Goal: Task Accomplishment & Management: Manage account settings

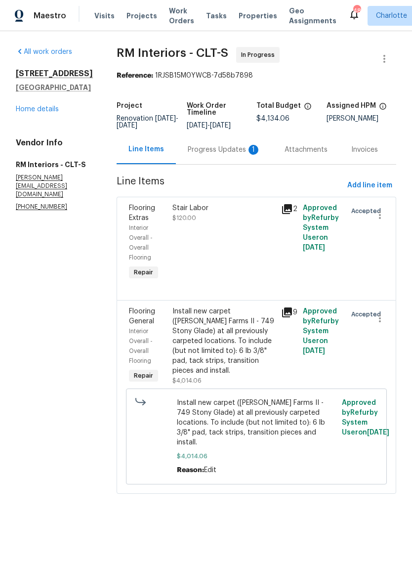
click at [230, 164] on div "Progress Updates 1" at bounding box center [224, 149] width 97 height 29
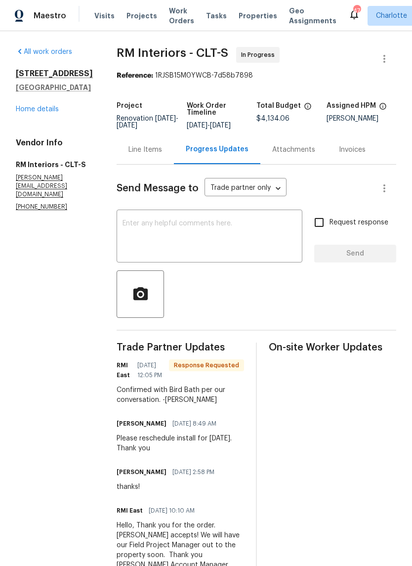
click at [224, 223] on div "x ​" at bounding box center [210, 237] width 186 height 50
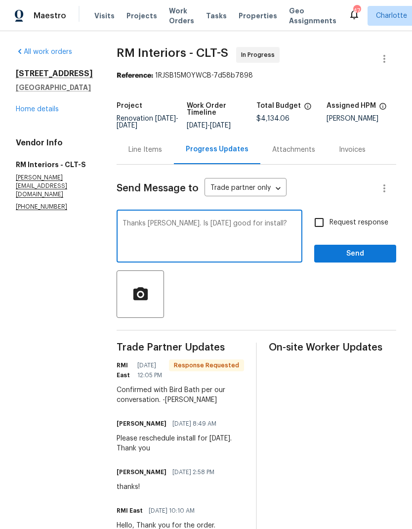
click at [155, 228] on textarea "Thanks Louis. Is Thursday good for install?" at bounding box center [210, 237] width 174 height 35
type textarea "Thanks Luis. Is Thursday good for install?"
click at [321, 232] on input "Request response" at bounding box center [319, 222] width 21 height 21
checkbox input "true"
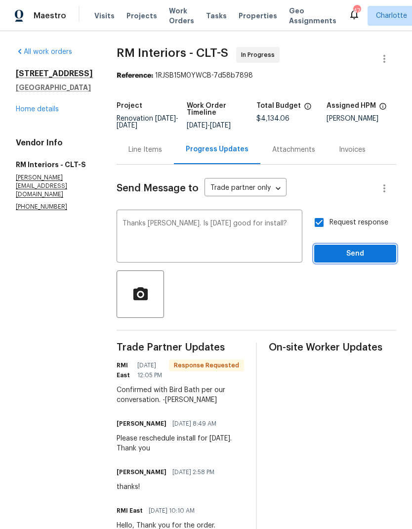
click at [367, 257] on span "Send" at bounding box center [355, 254] width 66 height 12
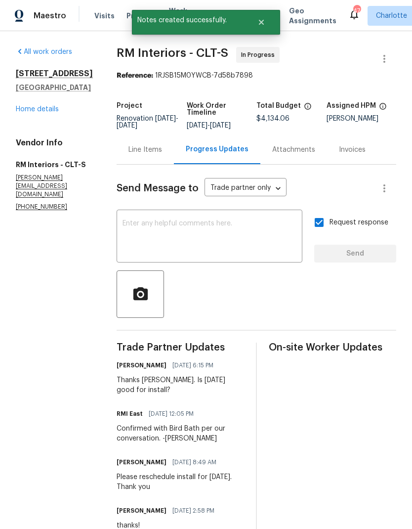
click at [145, 155] on div "Line Items" at bounding box center [146, 150] width 34 height 10
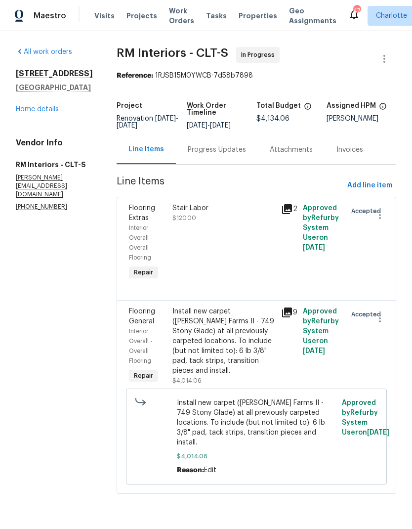
click at [238, 332] on div "Install new carpet (Abshire Farms II - 749 Stony Glade) at all previously carpe…" at bounding box center [224, 341] width 103 height 69
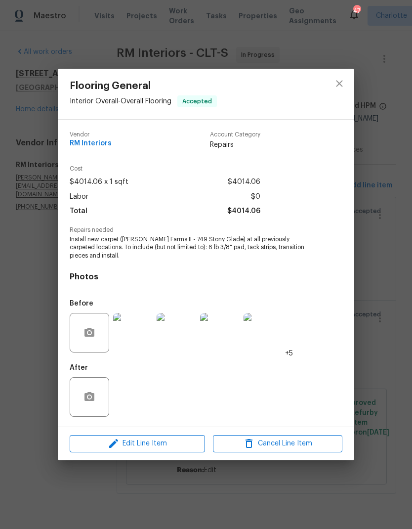
click at [182, 449] on span "Edit Line Item" at bounding box center [138, 444] width 130 height 12
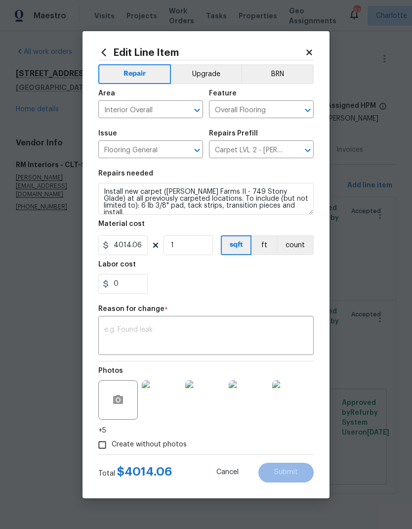
click at [312, 155] on icon "Open" at bounding box center [308, 150] width 12 height 12
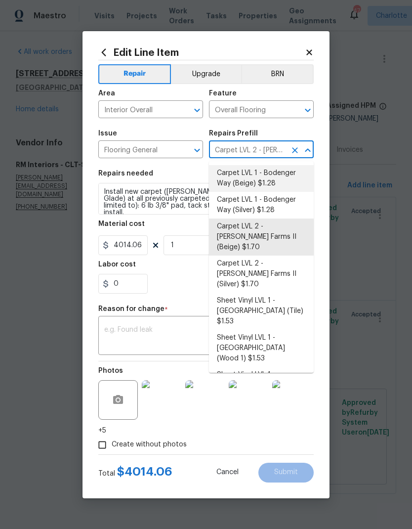
click at [267, 177] on li "Carpet LVL 1 - Bodenger Way (Beige) $1.28" at bounding box center [261, 178] width 105 height 27
type input "Carpet LVL 2 - Abshire Farms II (Beige) $1.70"
type textarea "Install new carpet. (Bodenger Way 749 Bird Bath, Beige) at all previously carpe…"
type input "Carpet LVL 1 - Bodenger Way (Beige) $1.28"
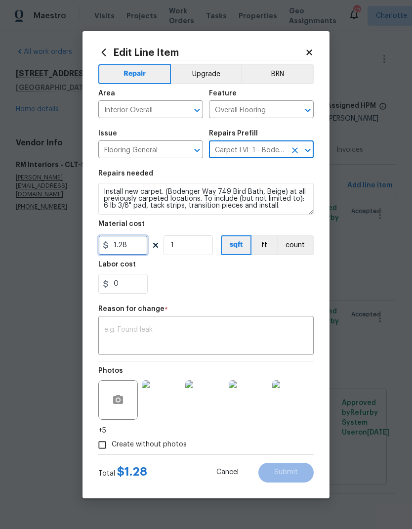
click at [135, 251] on input "1.28" at bounding box center [122, 245] width 49 height 20
type input "2332.06"
click at [216, 329] on textarea at bounding box center [206, 336] width 204 height 21
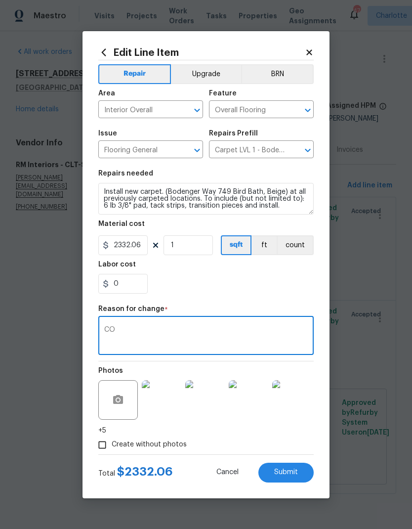
click at [243, 332] on textarea "CO" at bounding box center [206, 336] width 204 height 21
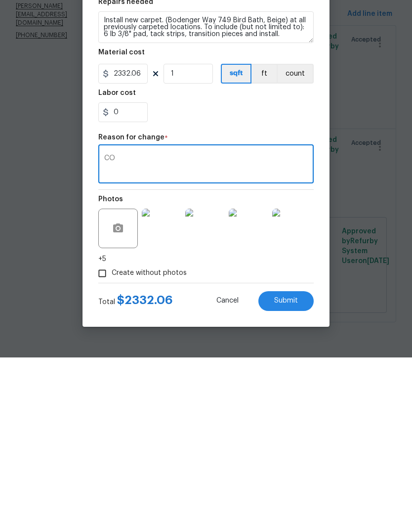
type textarea "C"
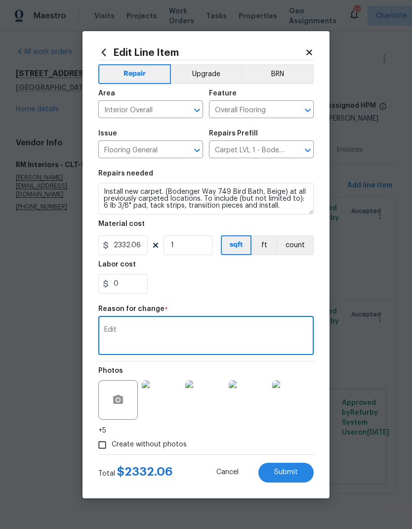
type textarea "Edit"
click at [303, 471] on button "Submit" at bounding box center [286, 473] width 55 height 20
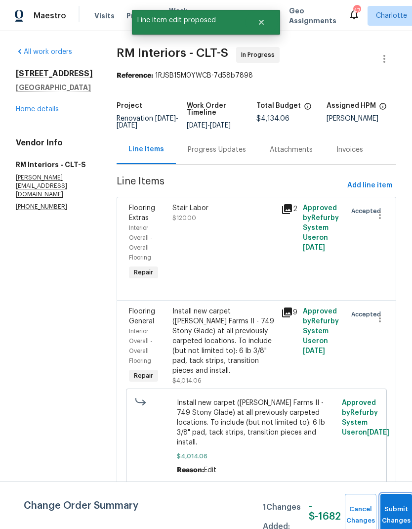
click at [397, 507] on button "Submit Changes" at bounding box center [397, 515] width 32 height 43
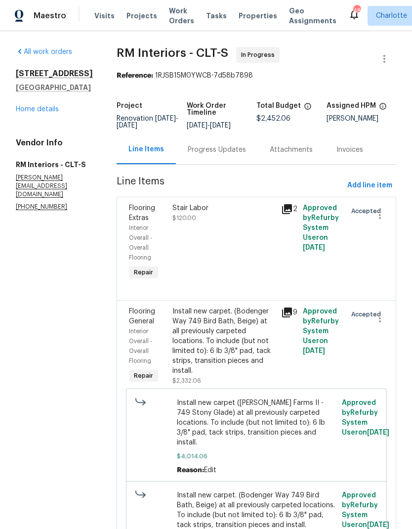
click at [31, 112] on link "Home details" at bounding box center [37, 109] width 43 height 7
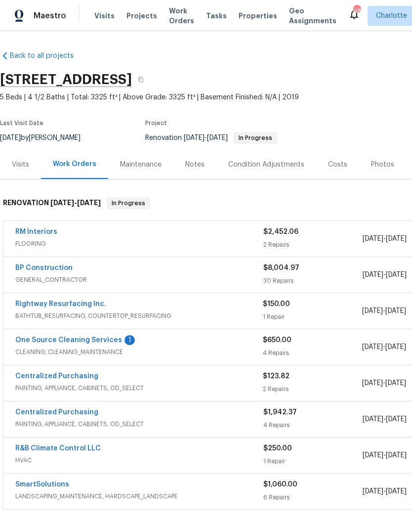
click at [42, 341] on link "One Source Cleaning Services" at bounding box center [68, 340] width 107 height 7
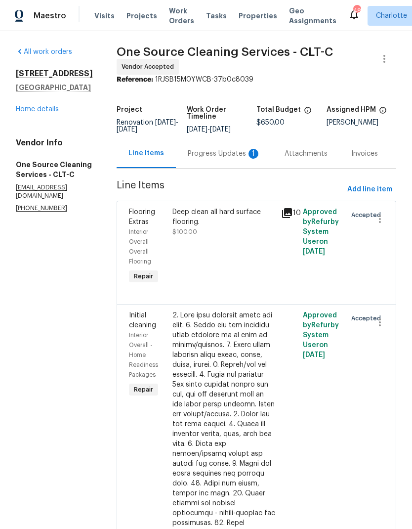
click at [233, 159] on div "Progress Updates 1" at bounding box center [224, 154] width 73 height 10
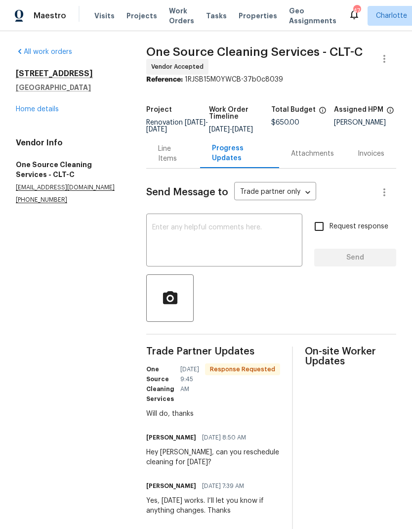
click at [230, 237] on textarea at bounding box center [224, 241] width 144 height 35
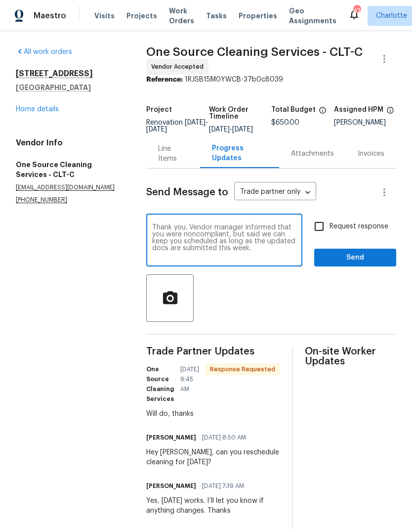
type textarea "Thank you. Vendor manager informed that you were noncompliant, but said we can …"
click at [324, 231] on input "Request response" at bounding box center [319, 226] width 21 height 21
checkbox input "true"
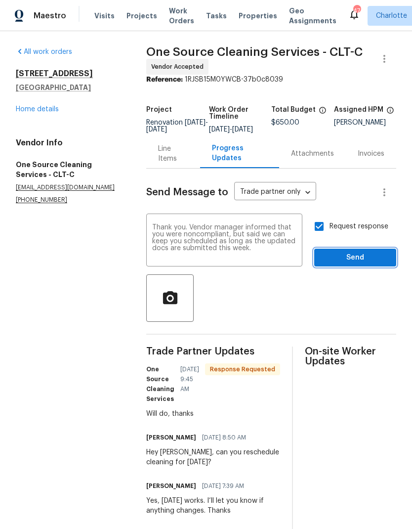
click at [355, 264] on span "Send" at bounding box center [355, 258] width 66 height 12
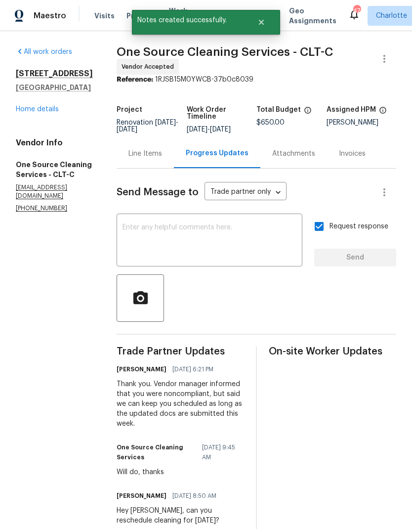
click at [28, 112] on link "Home details" at bounding box center [37, 109] width 43 height 7
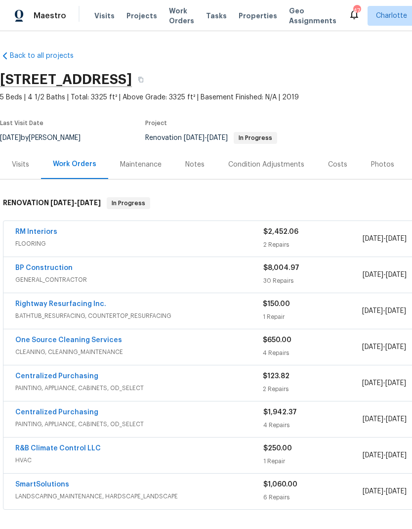
scroll to position [0, 0]
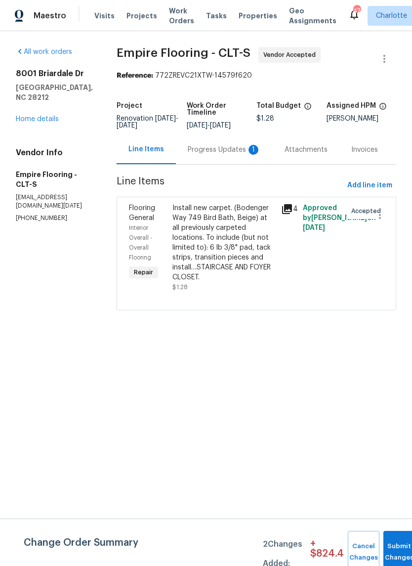
click at [218, 155] on div "Progress Updates 1" at bounding box center [224, 150] width 73 height 10
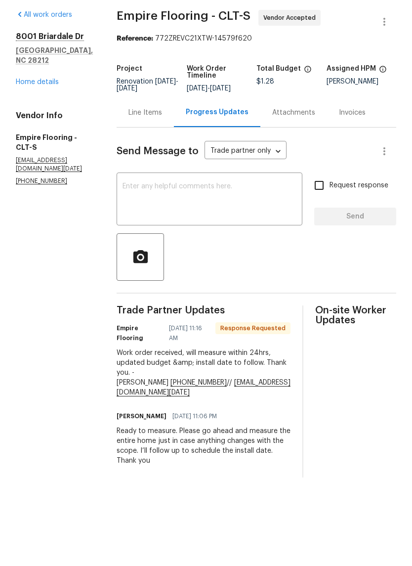
click at [239, 220] on textarea at bounding box center [210, 237] width 174 height 35
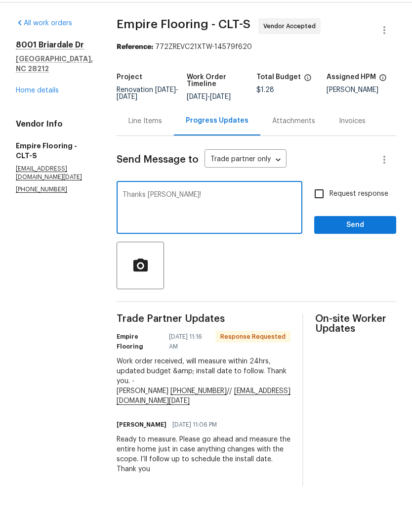
scroll to position [29, 0]
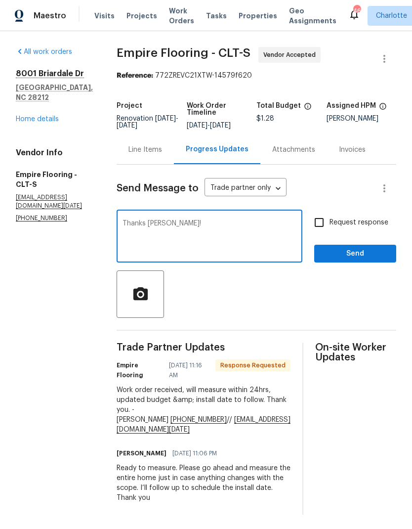
type textarea "Thanks Alex!"
click at [367, 248] on span "Send" at bounding box center [355, 254] width 66 height 12
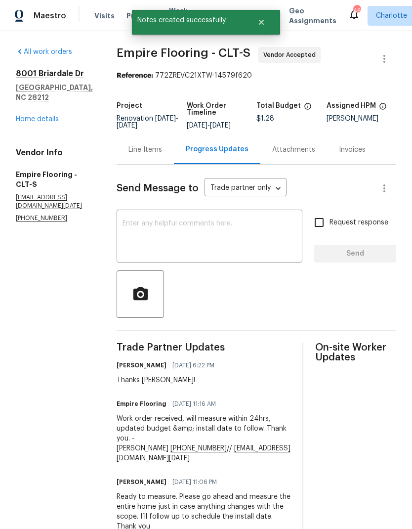
click at [161, 164] on div "Line Items" at bounding box center [145, 149] width 57 height 29
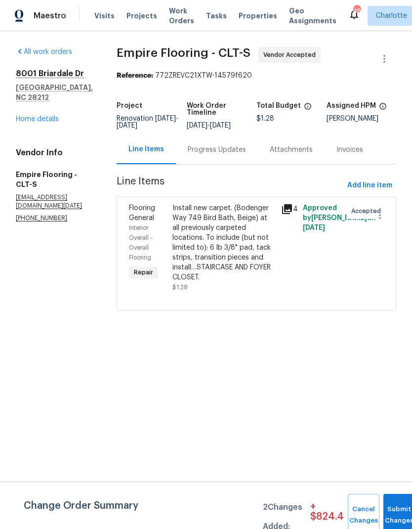
click at [263, 251] on div "Install new carpet. (Bodenger Way 749 Bird Bath, Beige) at all previously carpe…" at bounding box center [224, 242] width 103 height 79
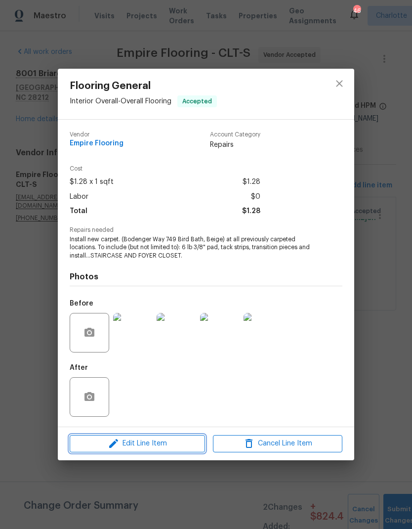
click at [169, 445] on span "Edit Line Item" at bounding box center [138, 444] width 130 height 12
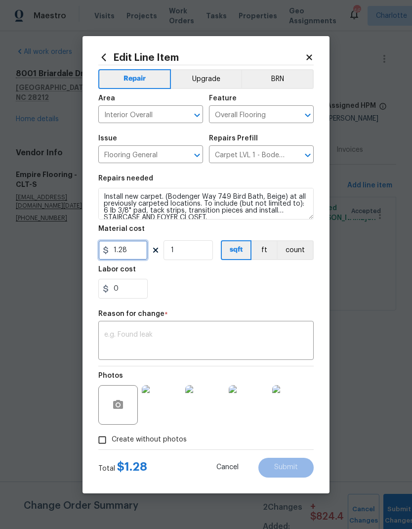
click at [142, 249] on input "1.28" at bounding box center [122, 250] width 49 height 20
click at [221, 341] on textarea at bounding box center [206, 341] width 204 height 21
type input "345.3"
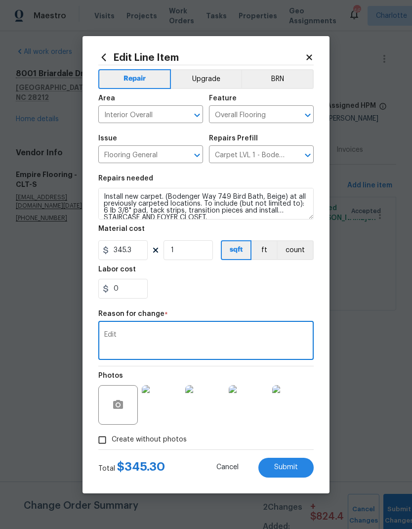
type textarea "Edit"
click at [295, 468] on span "Submit" at bounding box center [286, 467] width 24 height 7
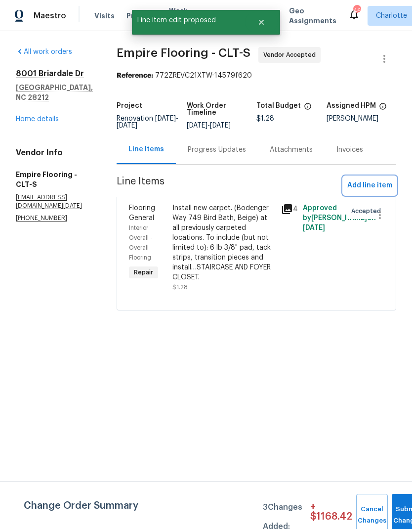
click at [377, 192] on span "Add line item" at bounding box center [370, 186] width 45 height 12
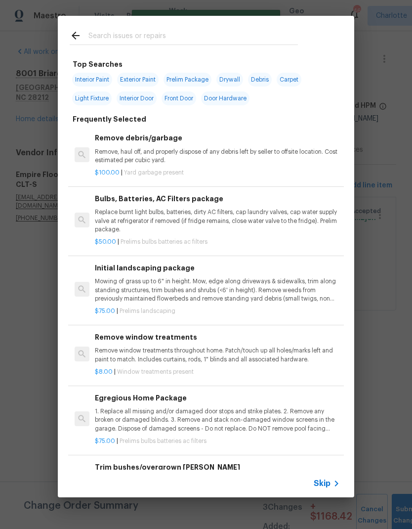
click at [191, 30] on input "text" at bounding box center [194, 37] width 210 height 15
type input "Stair"
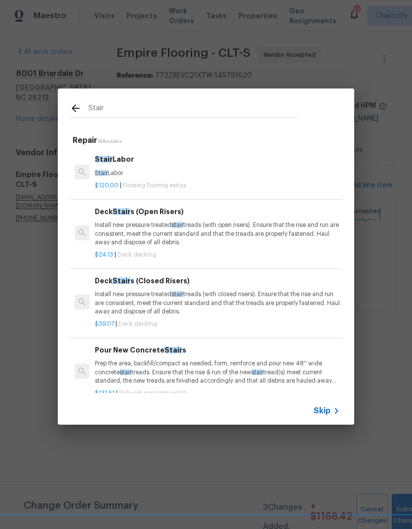
click at [191, 168] on div "Stair Labor Stair Labor" at bounding box center [217, 166] width 245 height 24
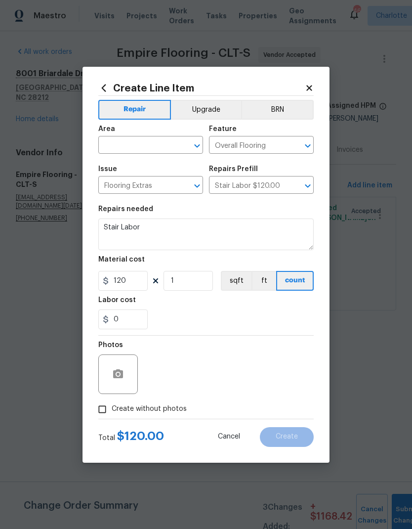
click at [145, 144] on input "text" at bounding box center [136, 145] width 77 height 15
click at [166, 186] on li "Interior Overall" at bounding box center [150, 184] width 105 height 16
type input "Interior Overall"
click at [116, 373] on icon "button" at bounding box center [118, 373] width 10 height 9
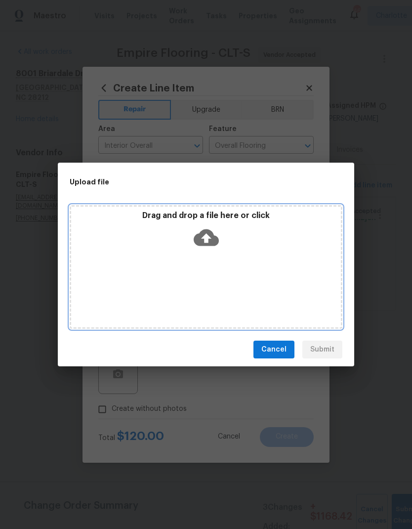
click at [214, 233] on icon at bounding box center [206, 237] width 25 height 25
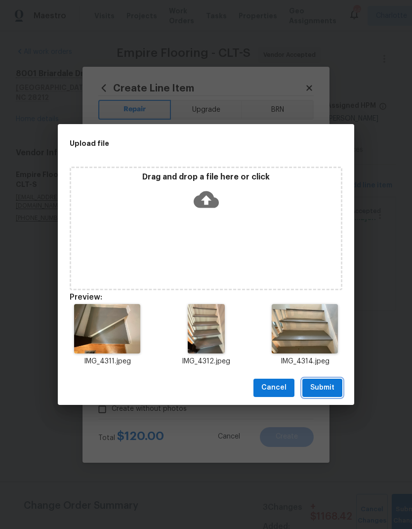
click at [329, 390] on span "Submit" at bounding box center [323, 388] width 24 height 12
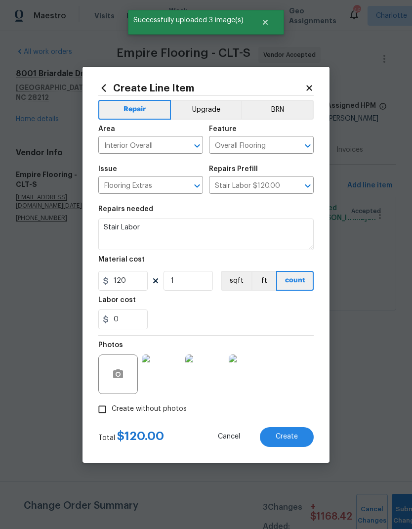
click at [302, 438] on button "Create" at bounding box center [287, 437] width 54 height 20
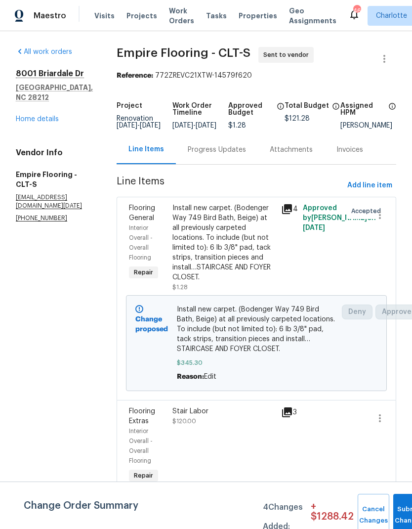
click at [36, 116] on link "Home details" at bounding box center [37, 119] width 43 height 7
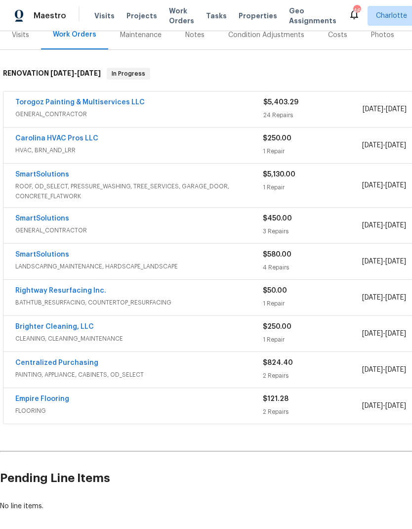
scroll to position [131, 0]
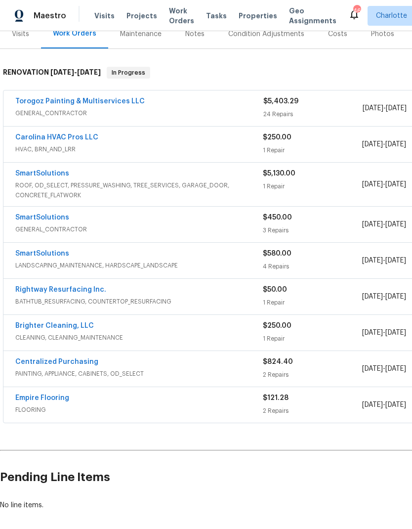
click at [31, 100] on link "Torogoz Painting & Multiservices LLC" at bounding box center [80, 101] width 130 height 7
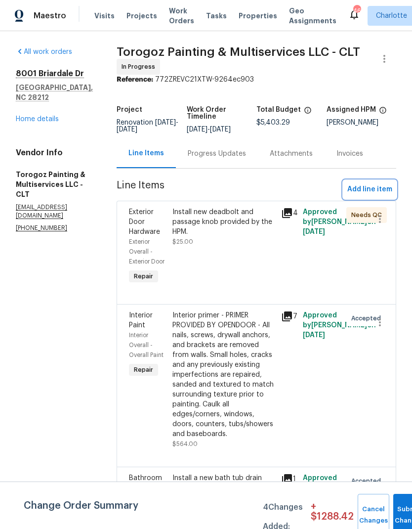
click at [379, 195] on span "Add line item" at bounding box center [370, 189] width 45 height 12
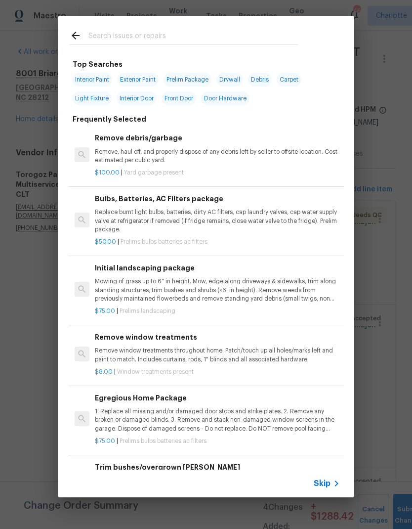
click at [271, 27] on div at bounding box center [184, 35] width 252 height 39
click at [246, 31] on input "text" at bounding box center [194, 37] width 210 height 15
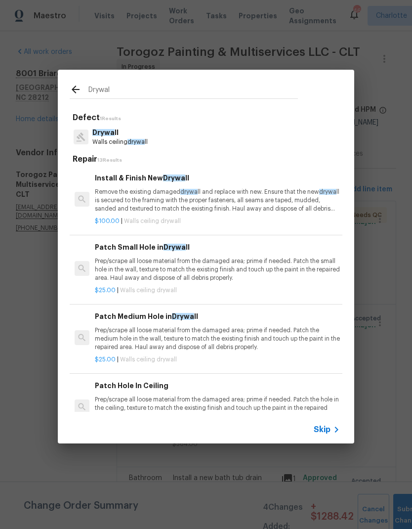
type input "Drywall"
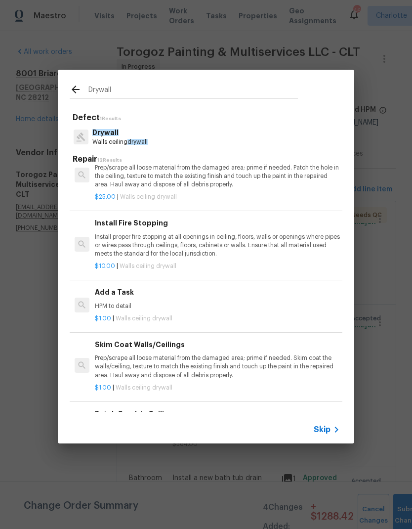
scroll to position [232, 0]
click at [179, 294] on h6 "Add a Task" at bounding box center [217, 292] width 245 height 11
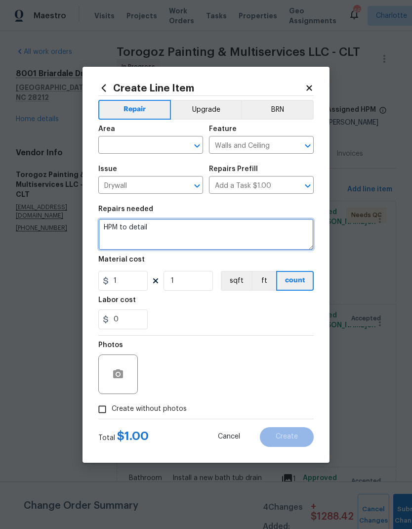
click at [103, 229] on textarea "HPM to detail" at bounding box center [206, 235] width 216 height 32
click at [108, 224] on textarea "HPM to detail" at bounding box center [206, 235] width 216 height 32
click at [133, 228] on textarea "Remove peel and stick backsplash from the kitchen and repair the drywall prior …" at bounding box center [206, 235] width 216 height 32
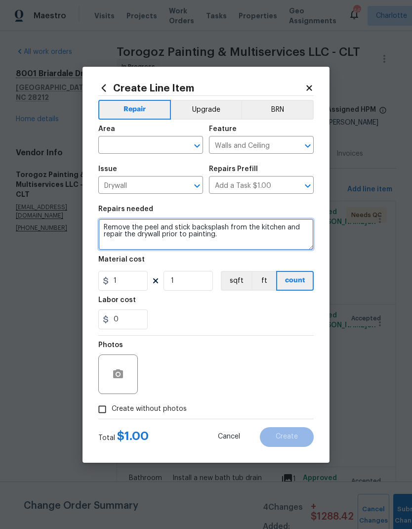
type textarea "Remove the peel and stick backsplash from the kitchen and repair the drywall pr…"
click at [150, 141] on input "text" at bounding box center [136, 145] width 77 height 15
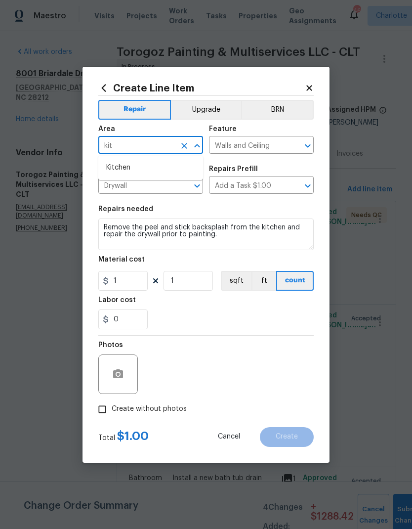
click at [142, 170] on li "Kitchen" at bounding box center [150, 168] width 105 height 16
type input "Kitchen"
click at [126, 373] on button "button" at bounding box center [118, 375] width 24 height 24
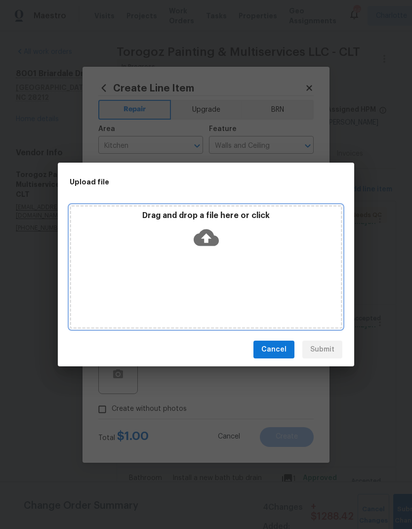
click at [209, 239] on icon at bounding box center [206, 237] width 25 height 17
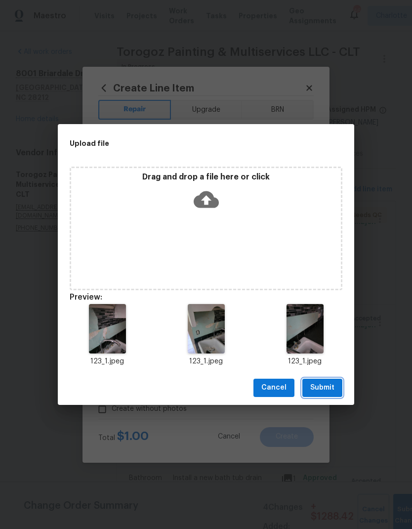
click at [327, 383] on span "Submit" at bounding box center [323, 388] width 24 height 12
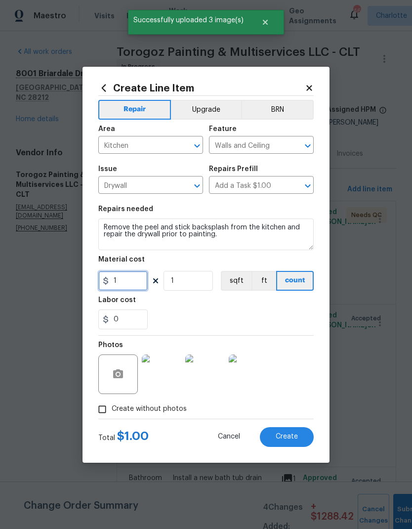
click at [145, 280] on input "1" at bounding box center [122, 281] width 49 height 20
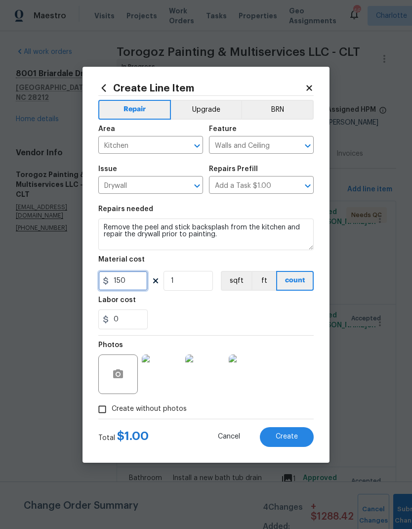
type input "150"
click at [254, 321] on div "0" at bounding box center [206, 320] width 216 height 20
click at [118, 372] on icon "button" at bounding box center [118, 373] width 10 height 9
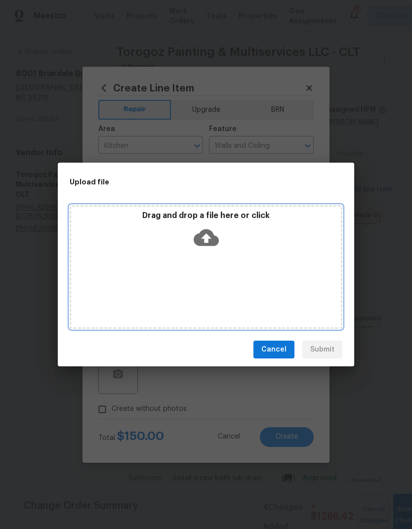
click at [209, 237] on icon at bounding box center [206, 237] width 25 height 25
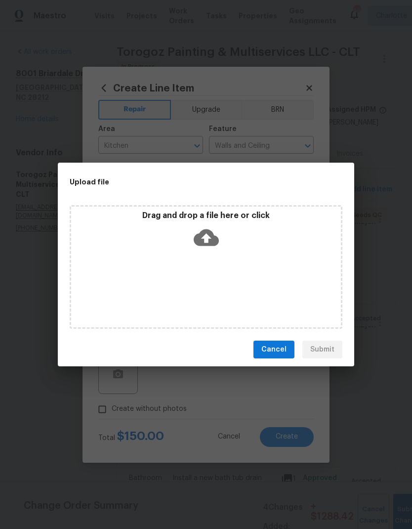
click at [279, 356] on button "Cancel" at bounding box center [274, 350] width 41 height 18
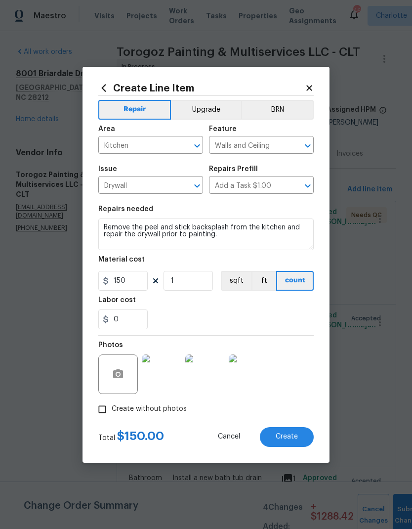
click at [295, 432] on button "Create" at bounding box center [287, 437] width 54 height 20
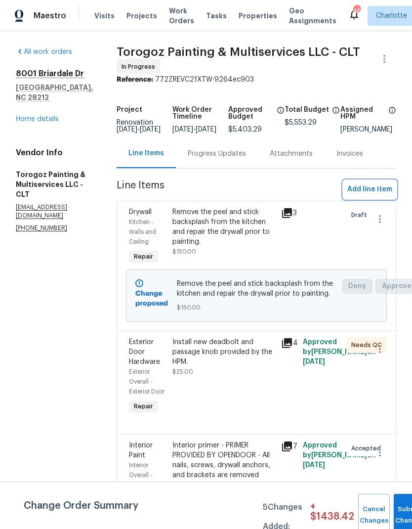
click at [373, 196] on span "Add line item" at bounding box center [370, 189] width 45 height 12
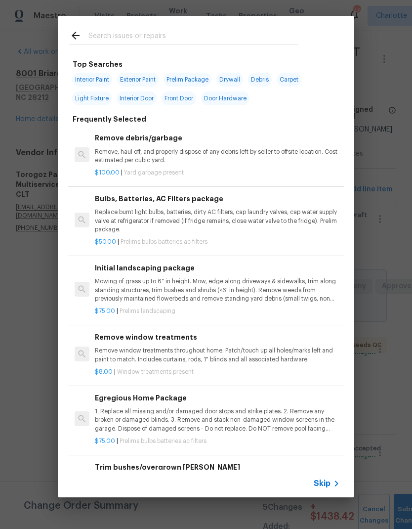
click at [208, 32] on input "text" at bounding box center [194, 37] width 210 height 15
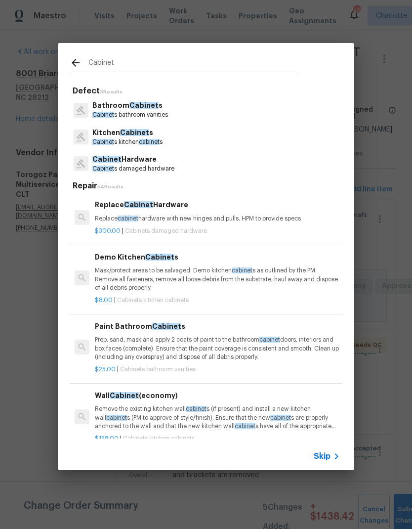
type input "Cabinet"
click at [191, 163] on div "Cabinet Hardware Cabinet s damaged hardware" at bounding box center [206, 163] width 273 height 27
click at [180, 169] on div "Cabinet Hardware Cabinet s damaged hardware" at bounding box center [206, 163] width 273 height 27
click at [127, 162] on p "Cabinet Hardware" at bounding box center [133, 159] width 82 height 10
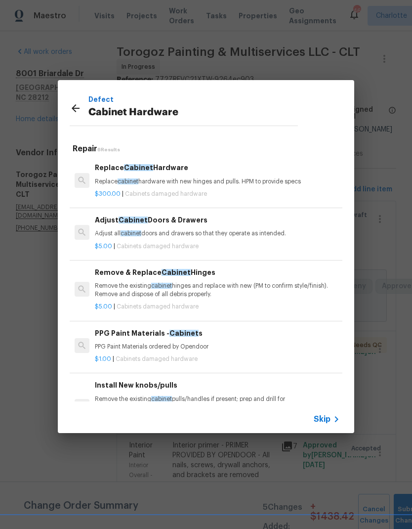
click at [211, 174] on div "Replace Cabinet Hardware Replace cabinet hardware with new hinges and pulls. HP…" at bounding box center [217, 174] width 245 height 24
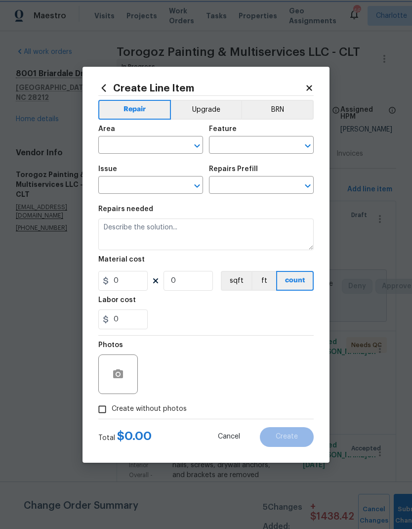
type input "Cabinets"
type input "Cabinet Hardware"
type input "Replace Cabinet Hardware $300.00"
type textarea "Replace cabinet hardware with new hinges and pulls. HPM to provide specs"
type input "300"
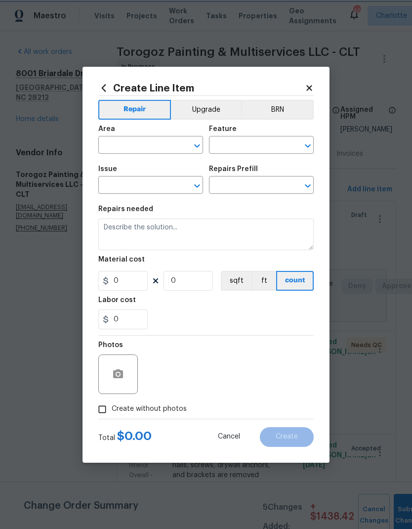
type input "1"
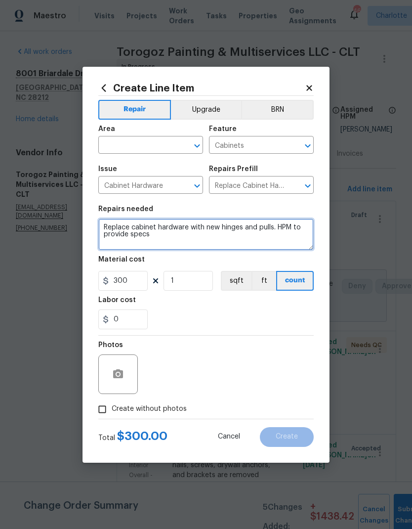
click at [166, 243] on textarea "Replace cabinet hardware with new hinges and pulls. HPM to provide specs" at bounding box center [206, 235] width 216 height 32
type textarea "Replace cabinet hardware with new hinges and pulls. HPM to provide specs…BATHRO…"
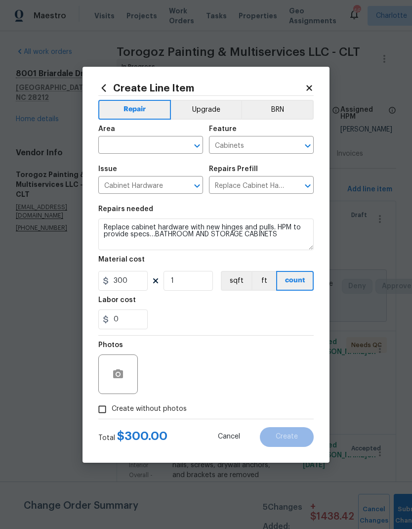
click at [213, 100] on button "Upgrade" at bounding box center [206, 110] width 71 height 20
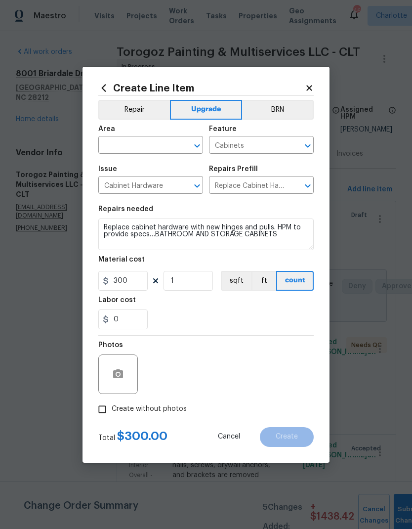
click at [154, 146] on input "text" at bounding box center [136, 145] width 77 height 15
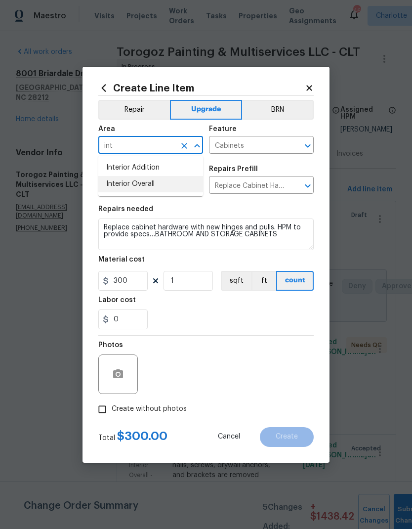
click at [163, 178] on li "Interior Overall" at bounding box center [150, 184] width 105 height 16
type input "Interior Overall"
click at [123, 283] on input "300" at bounding box center [122, 281] width 49 height 20
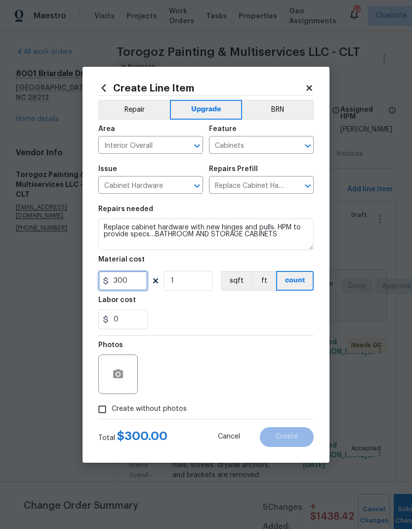
click at [123, 283] on input "300" at bounding box center [122, 281] width 49 height 20
click at [128, 272] on input "300" at bounding box center [122, 281] width 49 height 20
click at [127, 272] on div "300 1 sqft ft count" at bounding box center [206, 281] width 216 height 20
click at [118, 278] on input "300" at bounding box center [122, 281] width 49 height 20
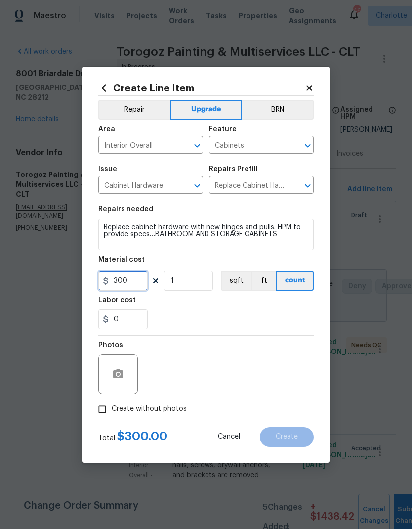
click at [136, 282] on input "300" at bounding box center [122, 281] width 49 height 20
type input "50"
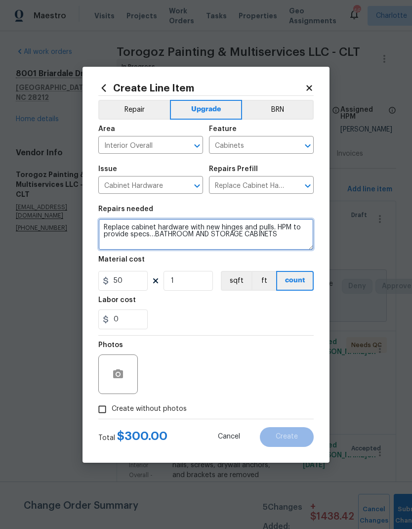
click at [137, 238] on textarea "Replace cabinet hardware with new hinges and pulls. HPM to provide specs…BATHRO…" at bounding box center [206, 235] width 216 height 32
click at [290, 244] on textarea "Replace cabinet hardware with new hinges and pulls. HPM to provide specs…BATHRO…" at bounding box center [206, 235] width 216 height 32
click at [139, 233] on textarea "Replace cabinet hardware with new hinges and pulls. HPM to provide specs…BATHRO…" at bounding box center [206, 235] width 216 height 32
type textarea "Replace cabinet hardware with new hinges and pulls (brushed nickel)…BATHROOM AN…"
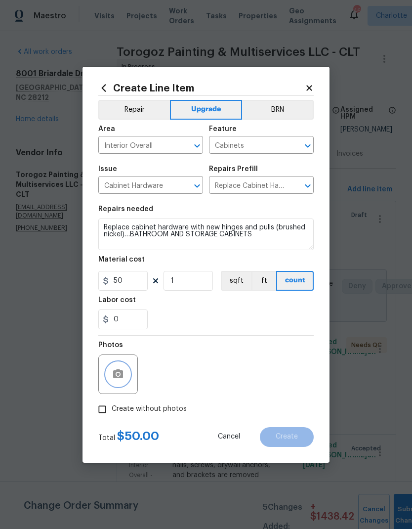
click at [113, 383] on button "button" at bounding box center [118, 375] width 24 height 24
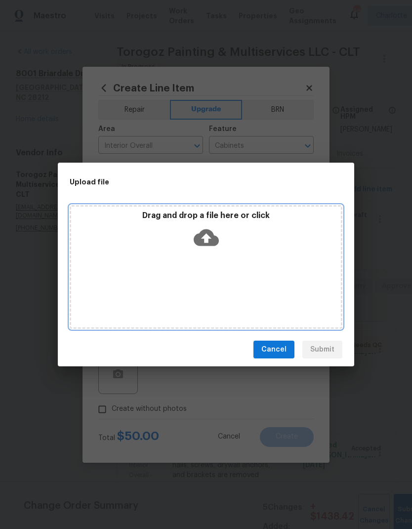
click at [208, 242] on icon at bounding box center [206, 237] width 25 height 25
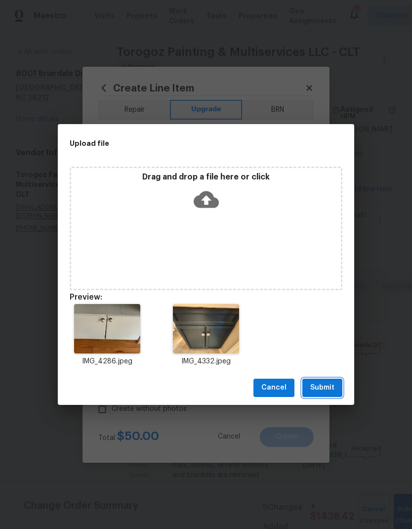
click at [331, 388] on span "Submit" at bounding box center [323, 388] width 24 height 12
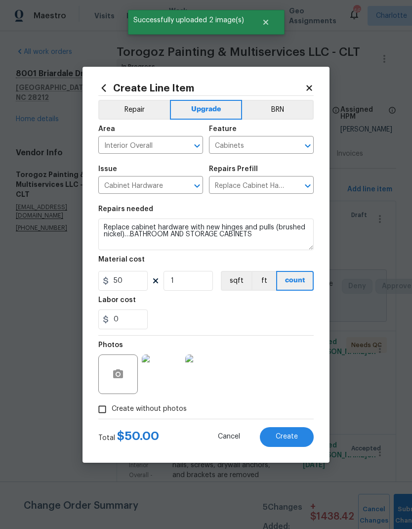
click at [299, 434] on button "Create" at bounding box center [287, 437] width 54 height 20
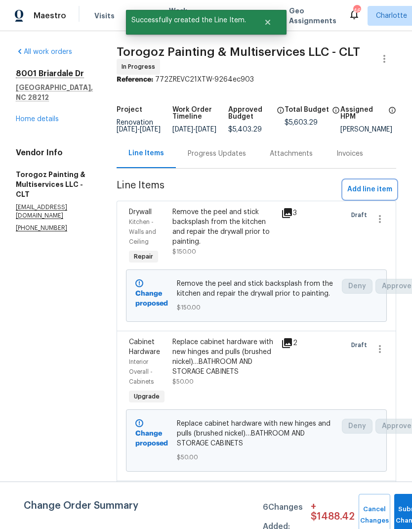
click at [369, 196] on span "Add line item" at bounding box center [370, 189] width 45 height 12
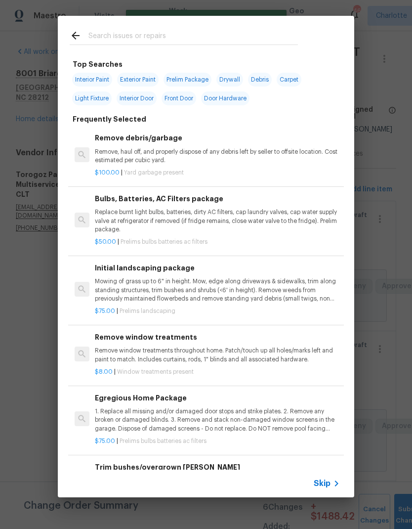
click at [188, 40] on input "text" at bounding box center [194, 37] width 210 height 15
type input "Light"
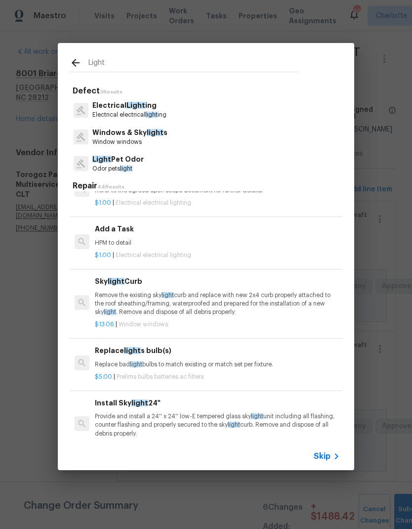
scroll to position [1024, 0]
click at [187, 237] on div "Add a Task HPM to detail" at bounding box center [217, 236] width 245 height 24
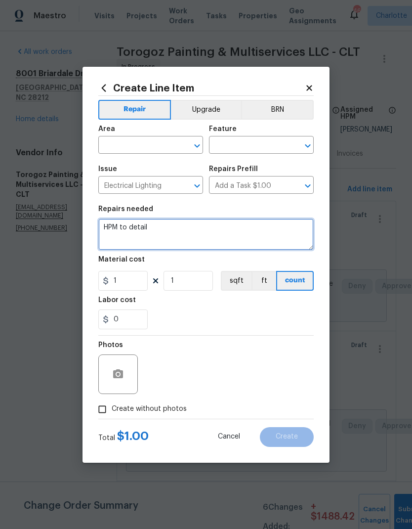
click at [109, 223] on textarea "HPM to detail" at bounding box center [206, 235] width 216 height 32
click at [109, 228] on textarea "HPM to detail" at bounding box center [206, 235] width 216 height 32
click at [109, 227] on textarea "HPM to detail" at bounding box center [206, 235] width 216 height 32
type textarea "Go"
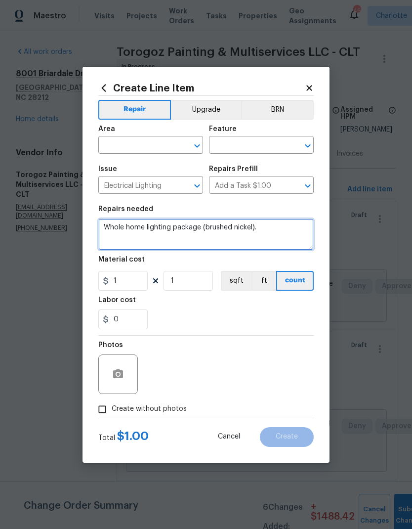
type textarea "Whole home lighting package (brushed nickel)."
click at [138, 146] on input "text" at bounding box center [136, 145] width 77 height 15
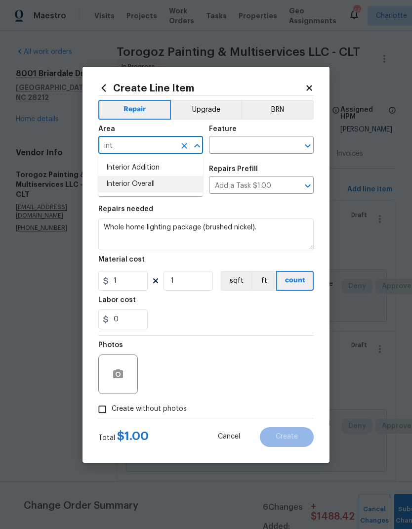
click at [159, 188] on li "Interior Overall" at bounding box center [150, 184] width 105 height 16
type input "Interior Overall"
click at [271, 146] on input "text" at bounding box center [247, 145] width 77 height 15
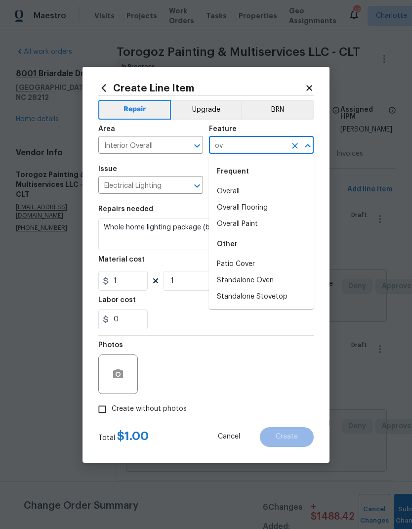
type input "o"
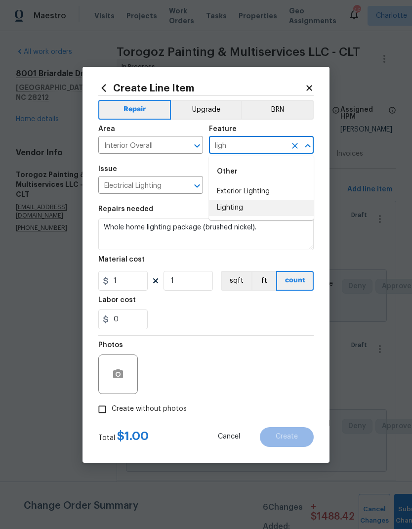
click at [251, 213] on li "Lighting" at bounding box center [261, 208] width 105 height 16
type input "Lighting"
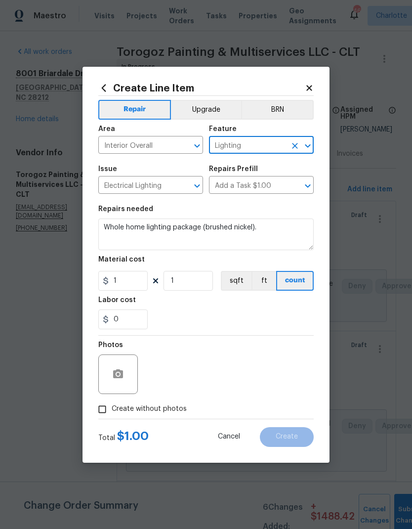
click at [214, 109] on button "Upgrade" at bounding box center [206, 110] width 71 height 20
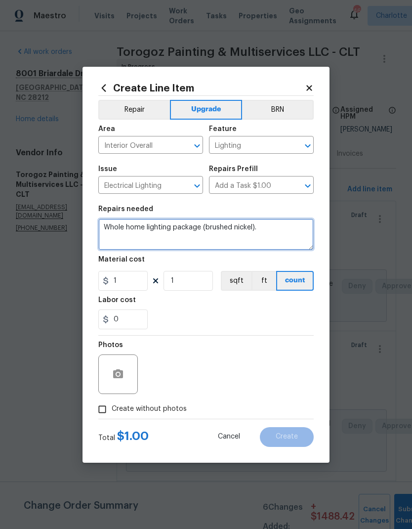
click at [145, 224] on textarea "Whole home lighting package (brushed nickel)." at bounding box center [206, 235] width 216 height 32
click at [108, 225] on textarea "lighting package (brushed nickel)." at bounding box center [206, 235] width 216 height 32
click at [107, 225] on textarea "lighting package (brushed nickel)." at bounding box center [206, 235] width 216 height 32
click at [155, 226] on textarea "Lighting package (brushed nickel)." at bounding box center [206, 235] width 216 height 32
click at [174, 230] on textarea "Lighting package. Revise all dated fixtures (brushed nickel)." at bounding box center [206, 235] width 216 height 32
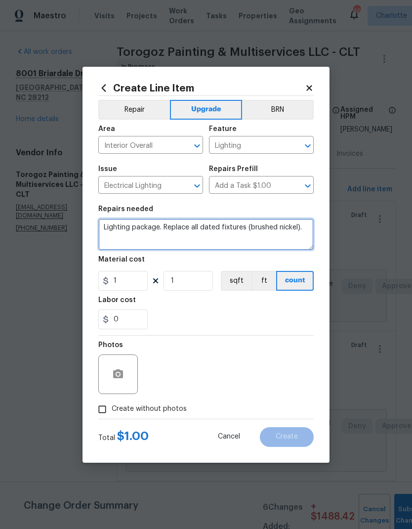
click at [301, 227] on textarea "Lighting package. Replace all dated fixtures (brushed nickel)." at bounding box center [206, 235] width 216 height 32
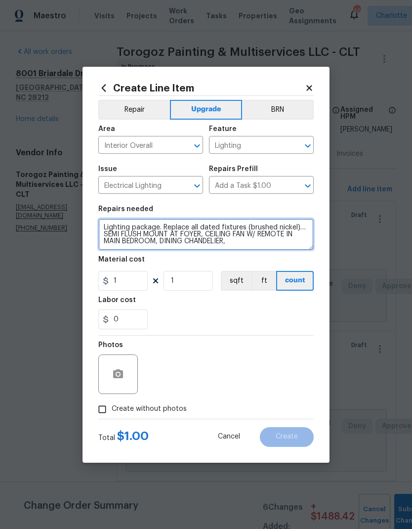
click at [250, 248] on textarea "Lighting package. Replace all dated fixtures (brushed nickel)…SEMI FLUSH MOUNT …" at bounding box center [206, 235] width 216 height 32
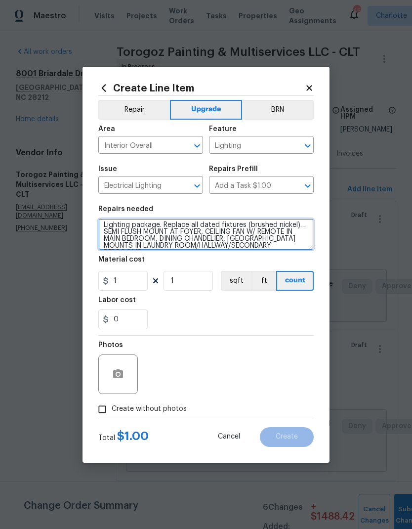
type textarea "Lighting package. Replace all dated fixtures (brushed nickel)…SEMI FLUSH MOUNT …"
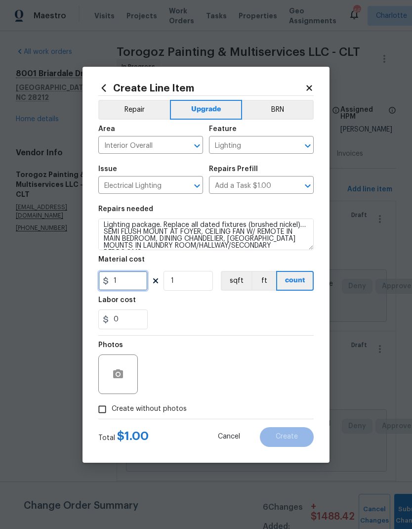
click at [138, 274] on input "1" at bounding box center [122, 281] width 49 height 20
click at [136, 284] on input "1" at bounding box center [122, 281] width 49 height 20
type input "750"
click at [126, 375] on button "button" at bounding box center [118, 375] width 24 height 24
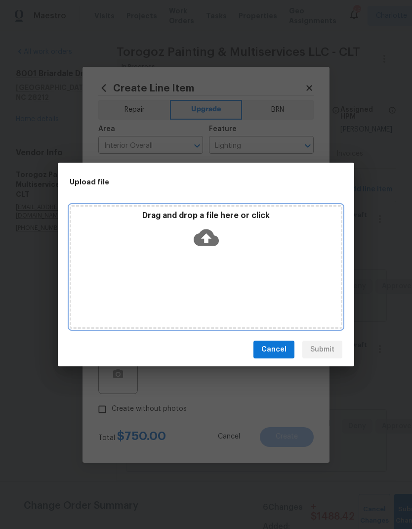
click at [199, 237] on icon at bounding box center [206, 237] width 25 height 17
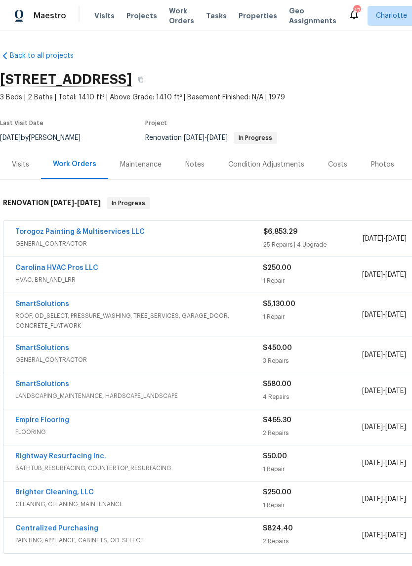
click at [22, 231] on link "Torogoz Painting & Multiservices LLC" at bounding box center [80, 231] width 130 height 7
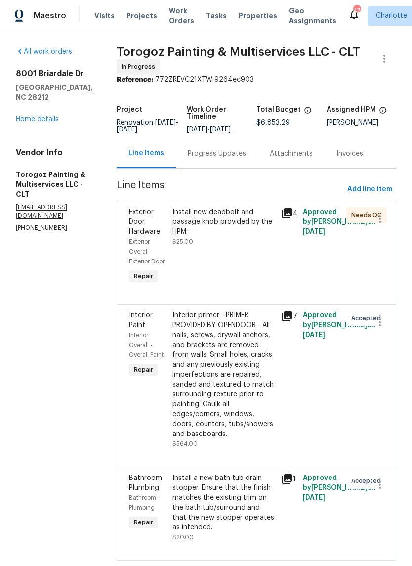
click at [250, 227] on div "Install new deadbolt and passage knob provided by the HPM." at bounding box center [224, 222] width 103 height 30
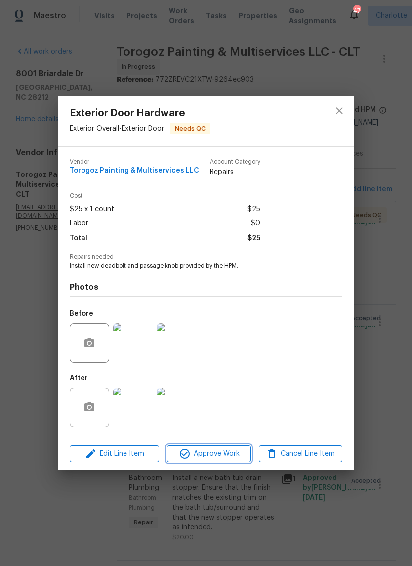
click at [230, 454] on span "Approve Work" at bounding box center [209, 454] width 78 height 12
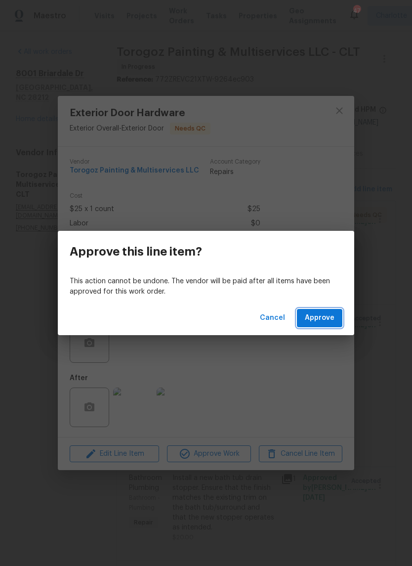
click at [333, 325] on button "Approve" at bounding box center [320, 318] width 46 height 18
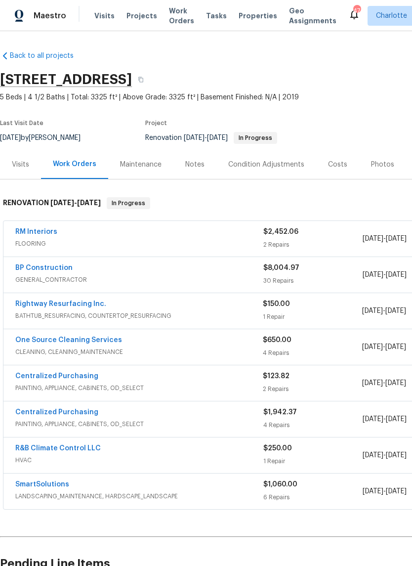
click at [36, 306] on link "Rightway Resurfacing Inc." at bounding box center [60, 304] width 91 height 7
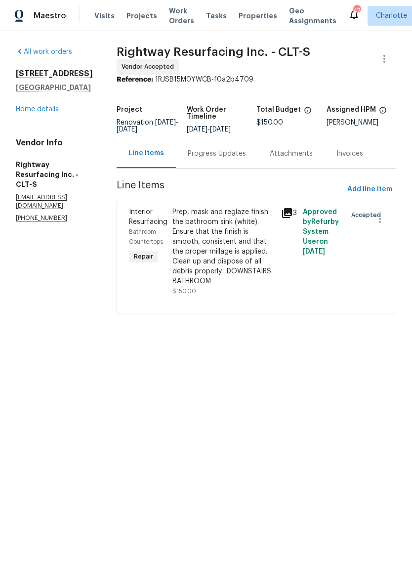
click at [246, 159] on div "Progress Updates" at bounding box center [217, 154] width 58 height 10
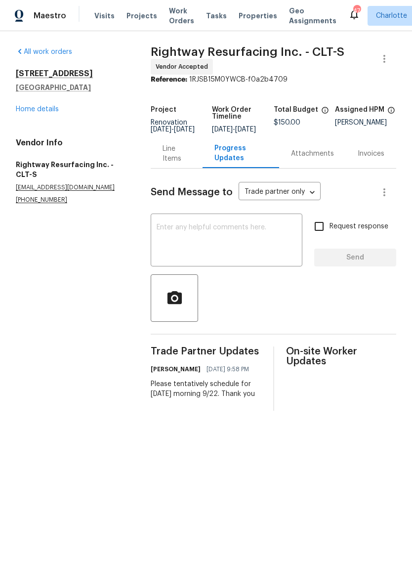
click at [28, 111] on link "Home details" at bounding box center [37, 109] width 43 height 7
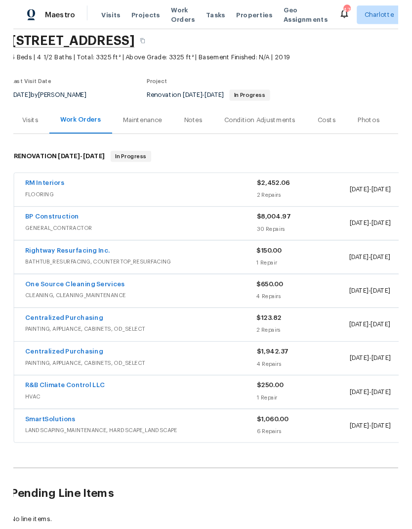
scroll to position [36, 2]
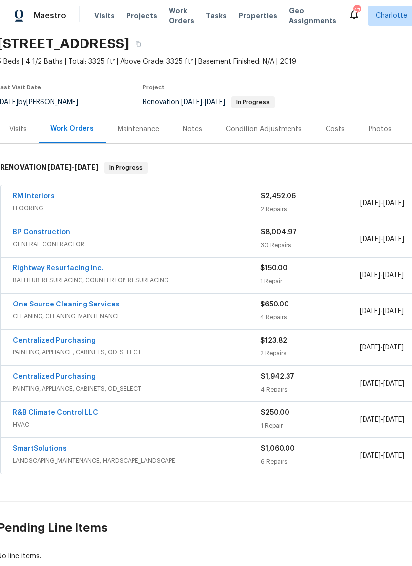
click at [27, 196] on link "RM Interiors" at bounding box center [34, 196] width 42 height 7
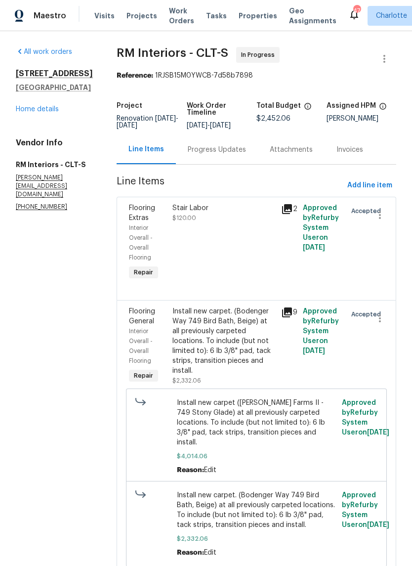
click at [225, 164] on div "Progress Updates" at bounding box center [217, 149] width 82 height 29
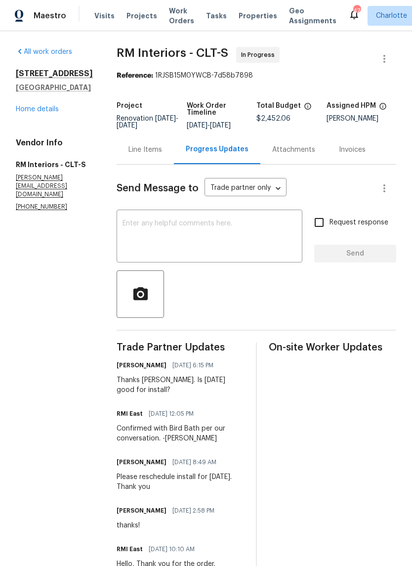
click at [22, 106] on link "Home details" at bounding box center [37, 109] width 43 height 7
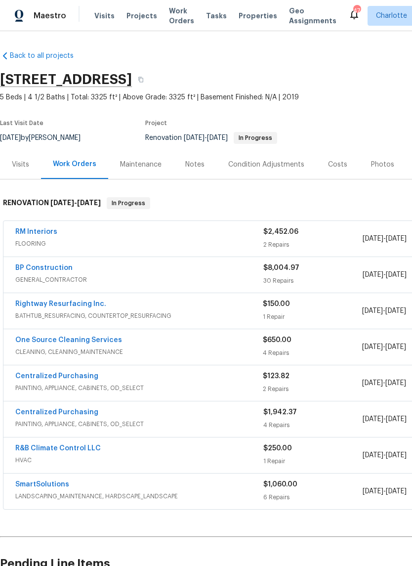
click at [40, 305] on link "Rightway Resurfacing Inc." at bounding box center [60, 304] width 91 height 7
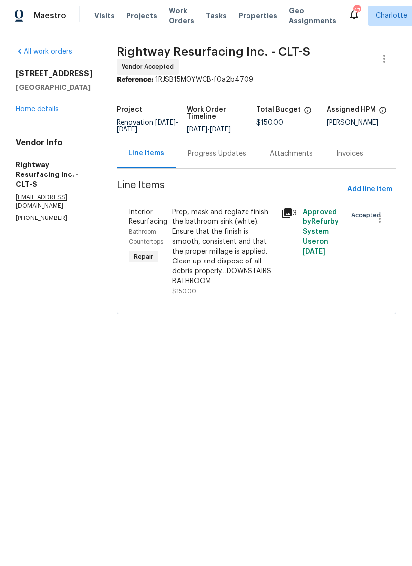
click at [243, 158] on div "Progress Updates" at bounding box center [217, 154] width 58 height 10
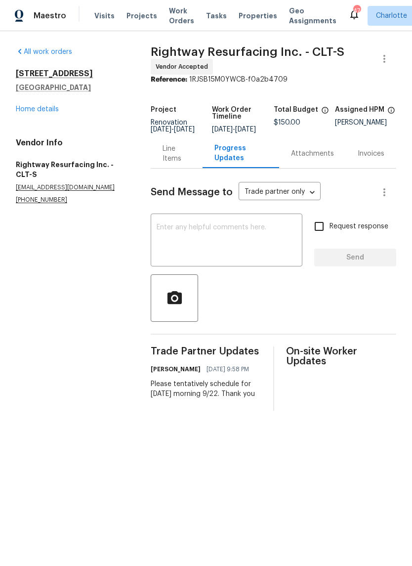
click at [230, 241] on textarea at bounding box center [227, 241] width 140 height 35
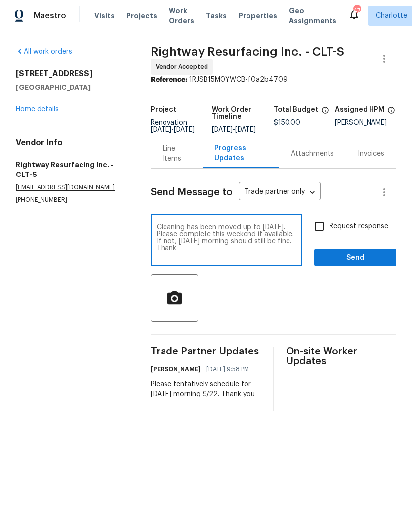
type textarea "Cleaning has been moved up to Friday. Please complete this weekend if available…"
click at [165, 237] on textarea "Cleaning has been moved up to Friday. Please complete this weekend if available…" at bounding box center [227, 241] width 140 height 35
click at [162, 236] on textarea "Cleaning has been moved up to Friday. Please complete this weekend if available…" at bounding box center [227, 241] width 140 height 35
click at [162, 235] on textarea "Cleaning has been moved up to Friday. Please complete this weekend if available…" at bounding box center [227, 241] width 140 height 35
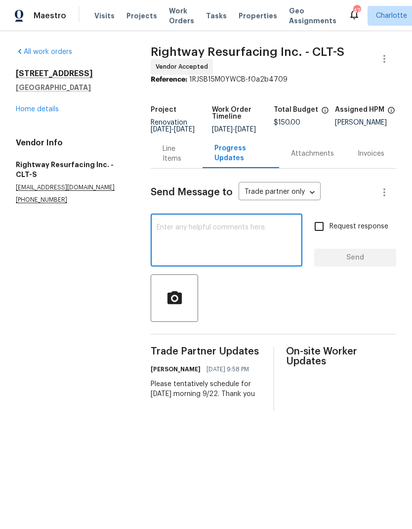
click at [171, 164] on div "Line Items" at bounding box center [177, 154] width 28 height 20
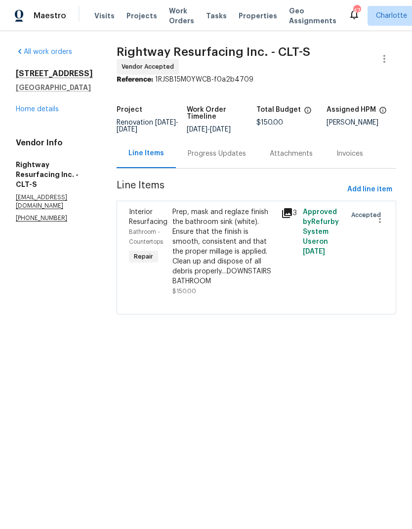
click at [267, 240] on div "Prep, mask and reglaze finish the bathroom sink (white). Ensure that the finish…" at bounding box center [224, 246] width 103 height 79
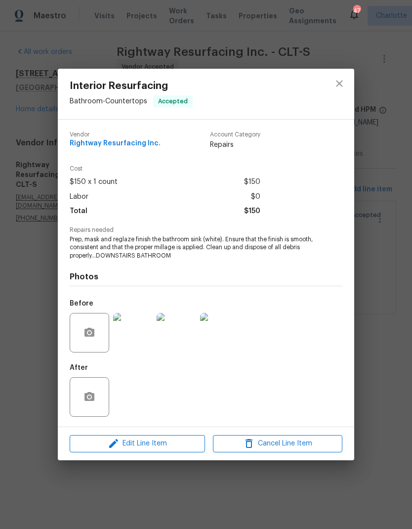
click at [141, 330] on img at bounding box center [133, 333] width 40 height 40
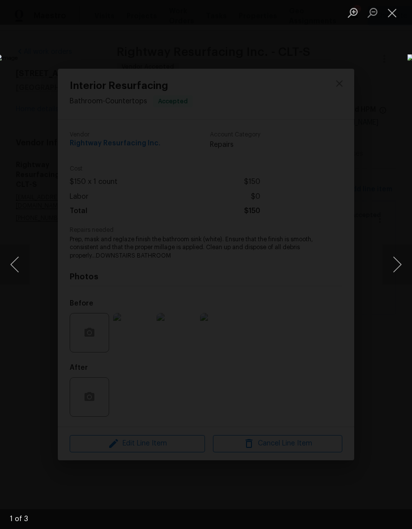
click at [403, 265] on button "Next image" at bounding box center [398, 265] width 30 height 40
click at [395, 256] on button "Next image" at bounding box center [398, 265] width 30 height 40
click at [396, 256] on button "Next image" at bounding box center [398, 265] width 30 height 40
click at [404, 256] on button "Next image" at bounding box center [398, 265] width 30 height 40
click at [394, 29] on div "Lightbox" at bounding box center [206, 264] width 412 height 529
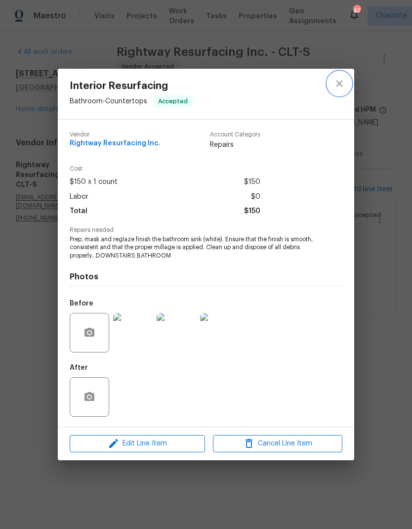
click at [334, 90] on button "close" at bounding box center [340, 84] width 24 height 24
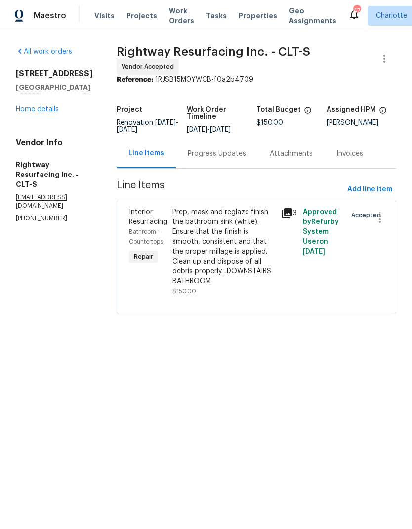
click at [232, 166] on div "Progress Updates" at bounding box center [217, 153] width 82 height 29
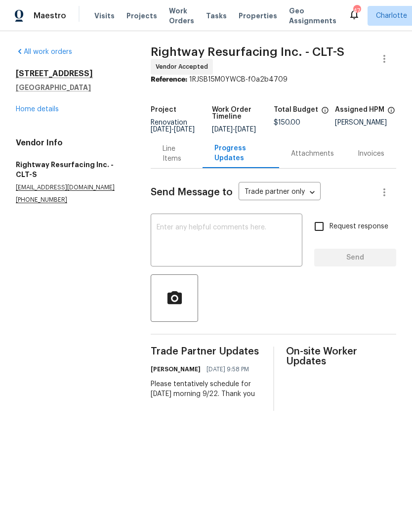
click at [203, 239] on textarea at bounding box center [227, 241] width 140 height 35
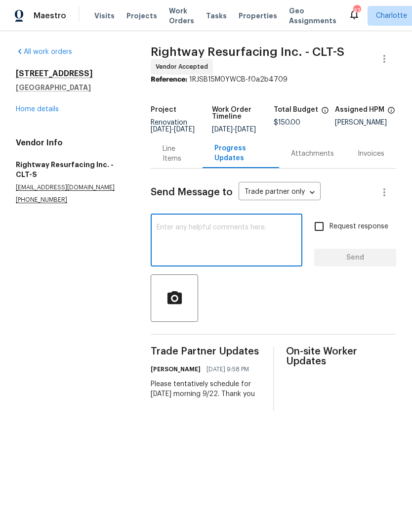
click at [171, 240] on textarea at bounding box center [227, 241] width 140 height 35
paste textarea "Cleaning has been moved up to Friday. Please complete this weekend if available…"
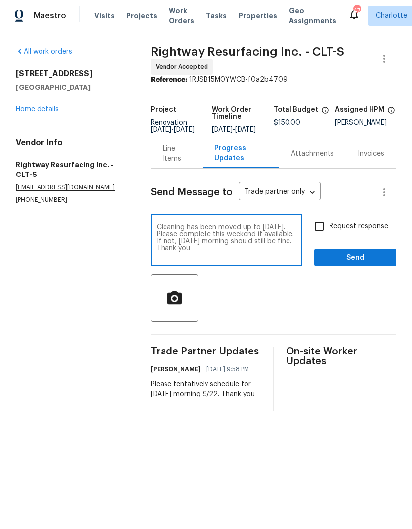
type textarea "Cleaning has been moved up to Friday. Please complete this weekend if available…"
click at [322, 231] on input "Request response" at bounding box center [319, 226] width 21 height 21
checkbox input "true"
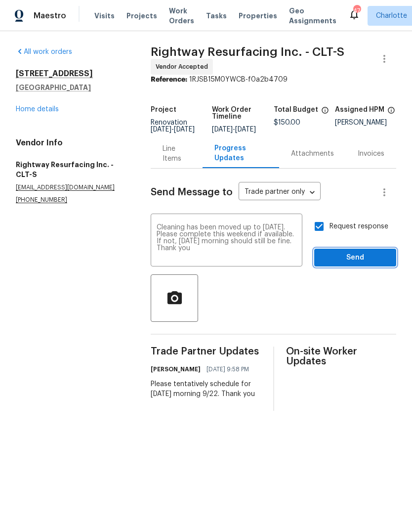
click at [370, 264] on span "Send" at bounding box center [355, 258] width 66 height 12
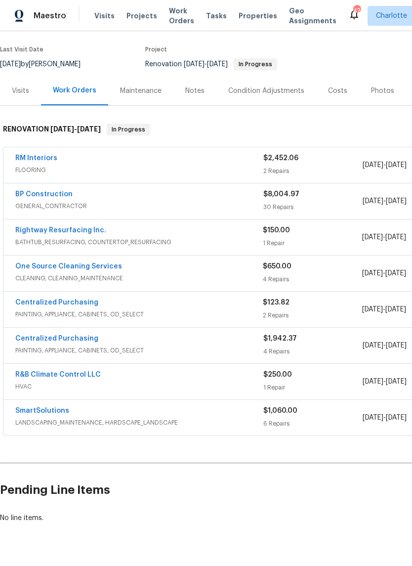
scroll to position [73, 0]
click at [31, 306] on link "Centralized Purchasing" at bounding box center [56, 303] width 83 height 7
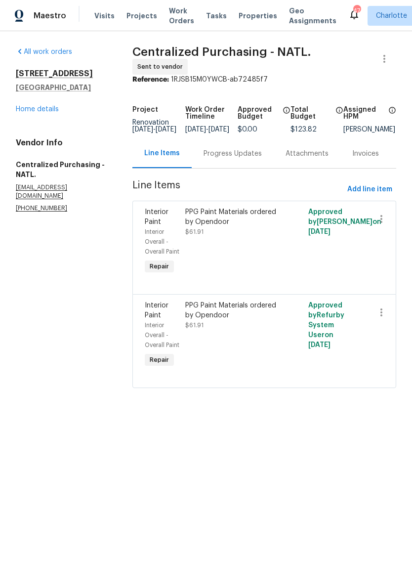
click at [29, 109] on link "Home details" at bounding box center [37, 109] width 43 height 7
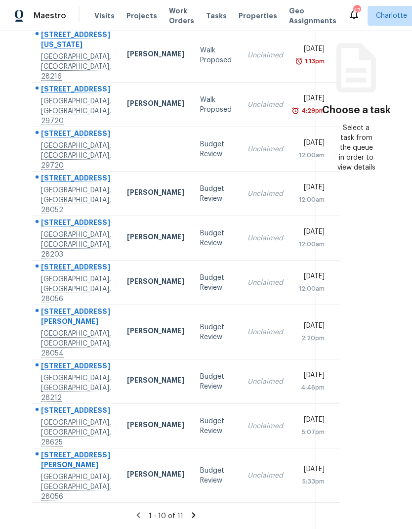
scroll to position [140, 0]
click at [365, 323] on section "Choose a task Select a task from the queue in order to view details" at bounding box center [356, 221] width 81 height 616
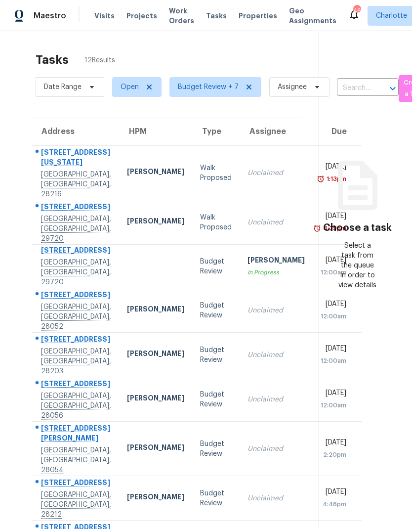
scroll to position [0, 0]
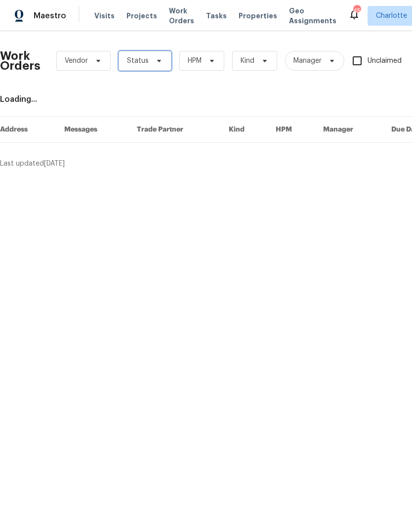
click at [155, 63] on icon at bounding box center [159, 61] width 8 height 8
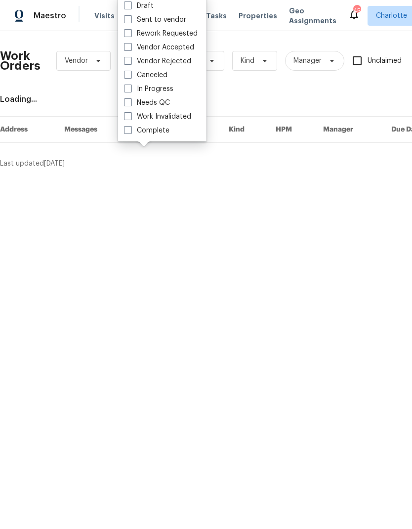
click at [164, 106] on label "Needs QC" at bounding box center [147, 103] width 46 height 10
click at [131, 104] on input "Needs QC" at bounding box center [127, 101] width 6 height 6
checkbox input "true"
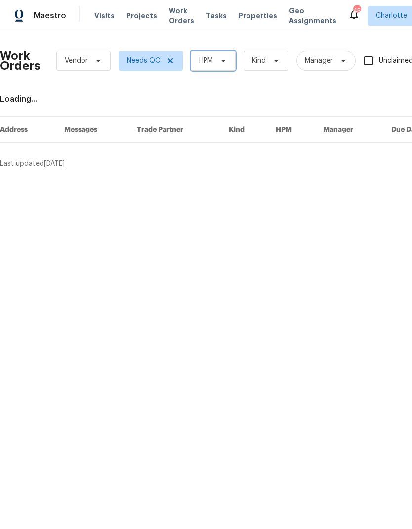
click at [221, 63] on icon at bounding box center [224, 61] width 8 height 8
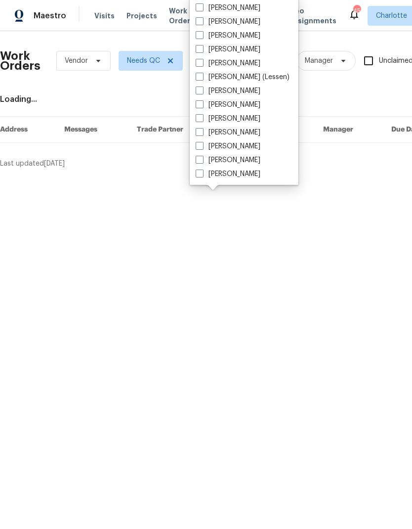
scroll to position [123, 0]
click at [244, 179] on label "[PERSON_NAME]" at bounding box center [228, 174] width 65 height 10
click at [202, 176] on input "[PERSON_NAME]" at bounding box center [199, 172] width 6 height 6
checkbox input "true"
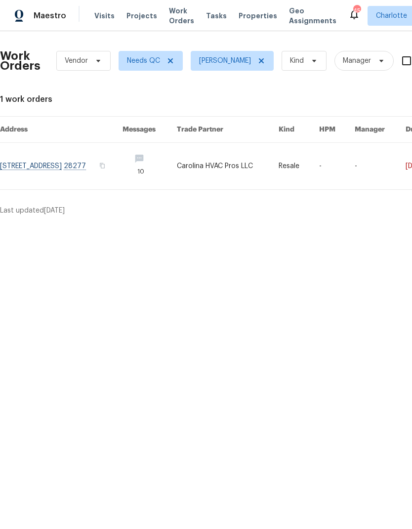
click at [59, 17] on span "Maestro" at bounding box center [50, 16] width 33 height 10
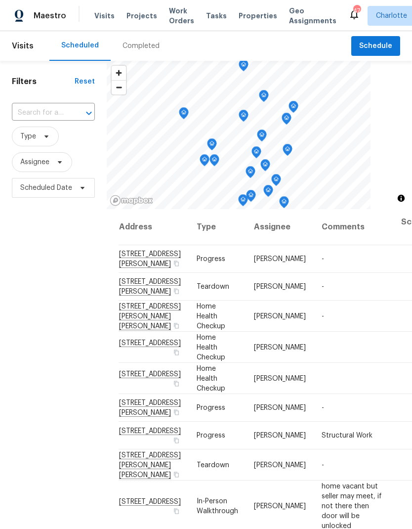
click at [151, 46] on div "Completed" at bounding box center [141, 46] width 37 height 10
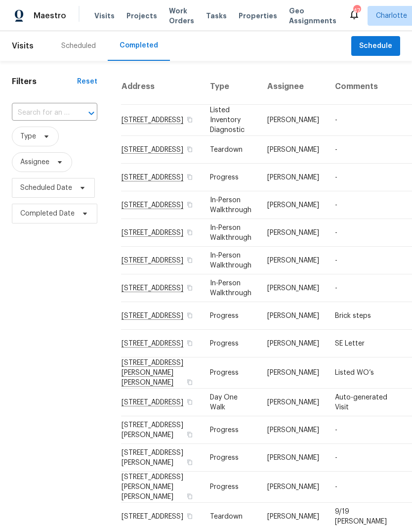
click at [60, 109] on input "text" at bounding box center [41, 112] width 58 height 15
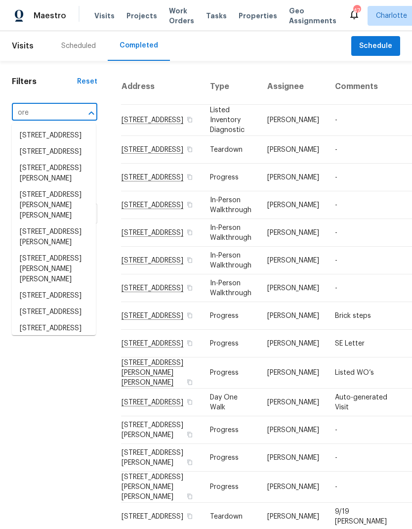
type input "oreg"
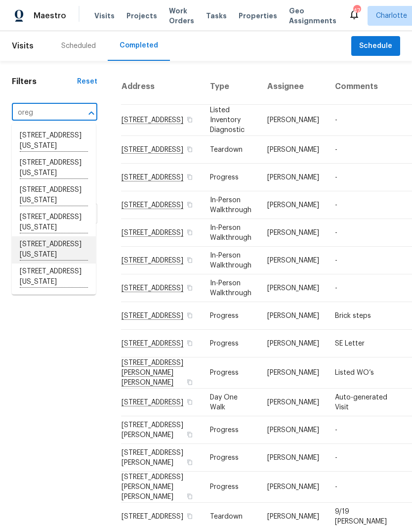
click at [63, 264] on li "[STREET_ADDRESS][US_STATE]" at bounding box center [54, 249] width 84 height 27
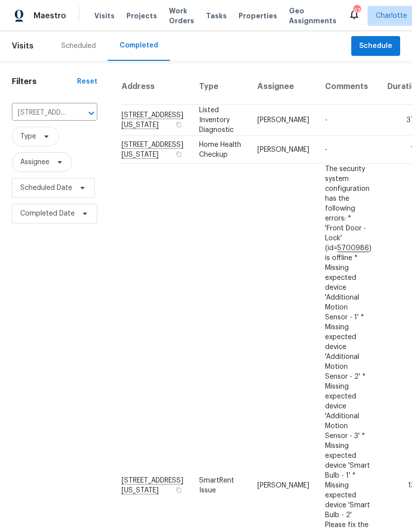
click at [139, 134] on td "[STREET_ADDRESS][US_STATE]" at bounding box center [156, 120] width 70 height 31
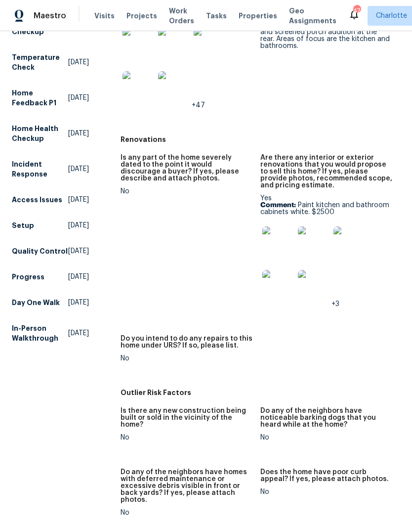
scroll to position [287, 0]
copy p "Paint kitchen and bathroom cabinets white. $2500"
click at [390, 356] on div "Is any part of the home severely dated to the point it would discourage a buyer…" at bounding box center [261, 266] width 280 height 235
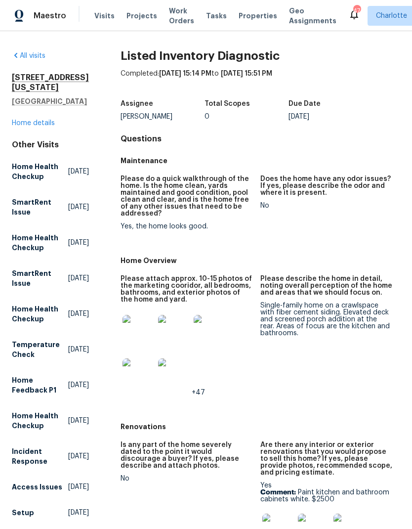
scroll to position [0, 0]
click at [61, 15] on span "Maestro" at bounding box center [50, 16] width 33 height 10
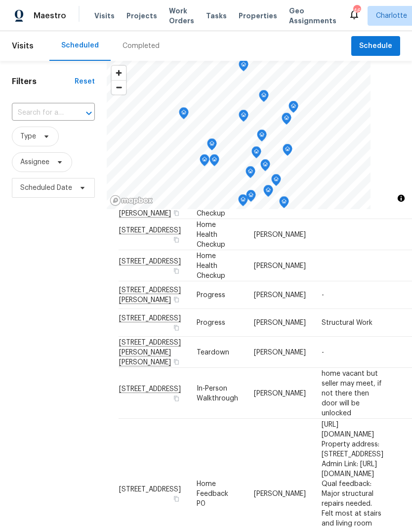
scroll to position [122, 0]
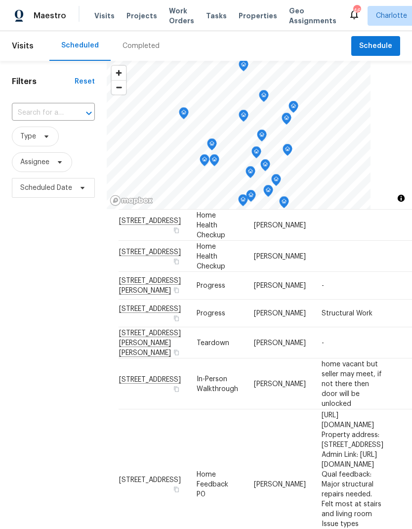
click at [39, 278] on div "Filters Reset ​ Type Assignee Scheduled Date" at bounding box center [53, 347] width 107 height 572
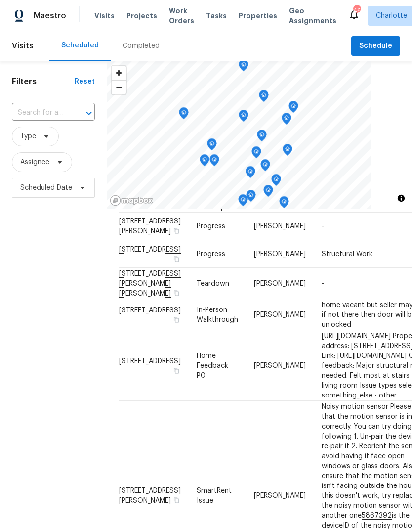
scroll to position [184, 0]
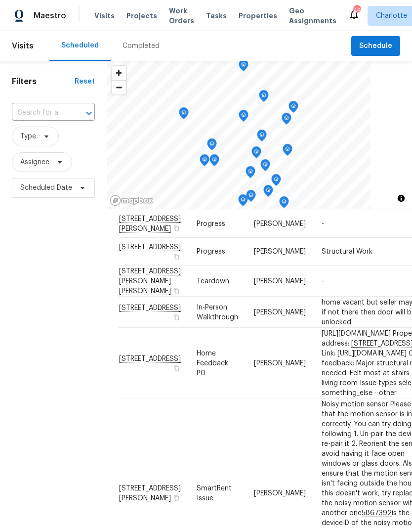
click at [42, 278] on div "Filters Reset ​ Type Assignee Scheduled Date" at bounding box center [53, 347] width 107 height 572
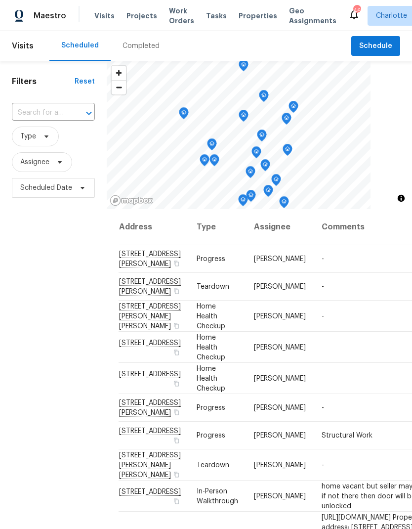
scroll to position [-3, 0]
click at [38, 285] on div "Filters Reset ​ Type Assignee Scheduled Date" at bounding box center [53, 347] width 107 height 572
click at [171, 18] on span "Work Orders" at bounding box center [181, 16] width 25 height 20
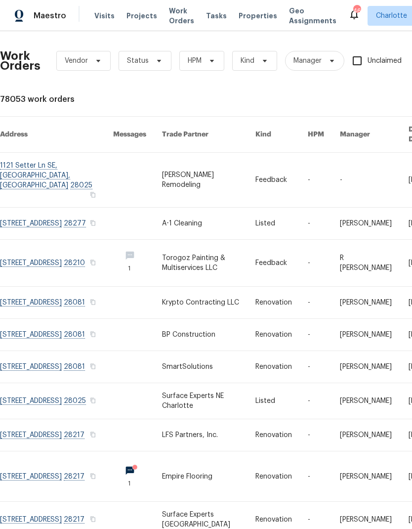
click at [142, 12] on span "Projects" at bounding box center [142, 16] width 31 height 10
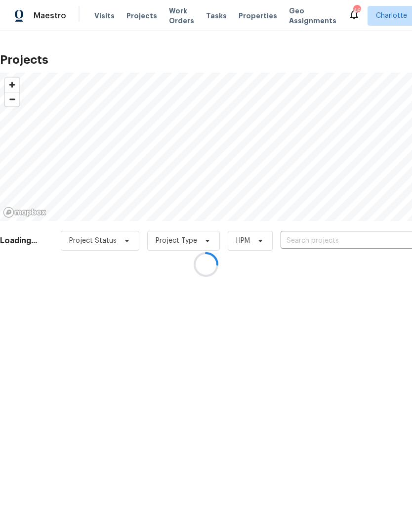
click at [341, 233] on div at bounding box center [206, 264] width 412 height 529
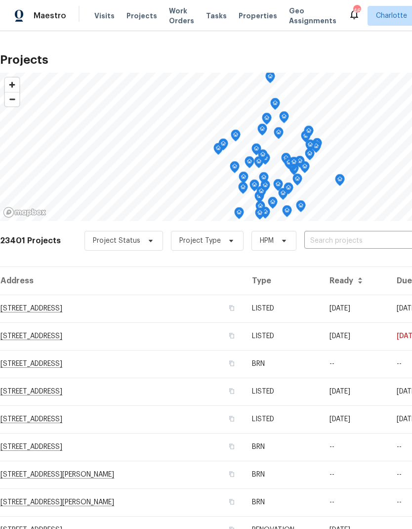
click at [350, 244] on input "text" at bounding box center [361, 240] width 113 height 15
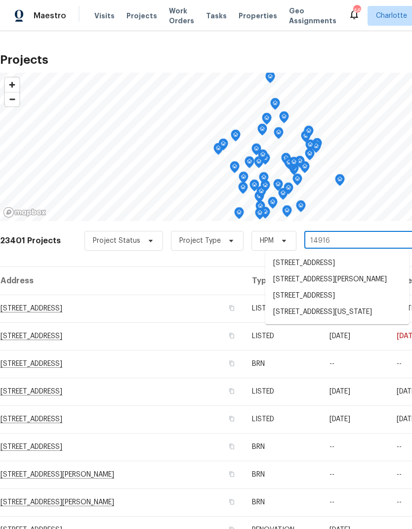
type input "14916"
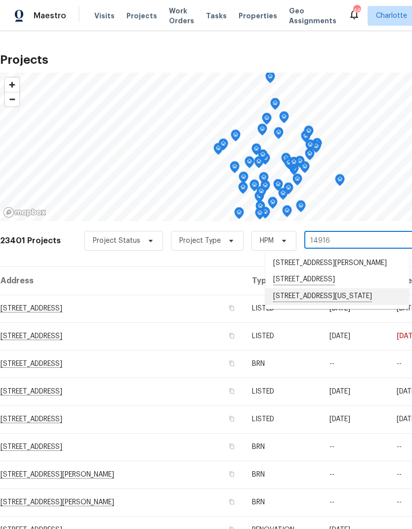
click at [350, 305] on li "[STREET_ADDRESS][US_STATE]" at bounding box center [338, 296] width 144 height 17
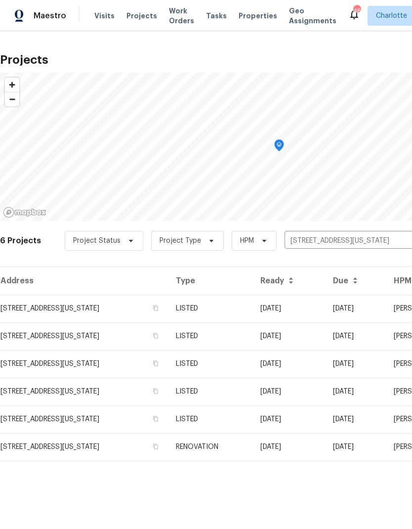
click at [40, 310] on td "[STREET_ADDRESS][US_STATE]" at bounding box center [84, 309] width 168 height 28
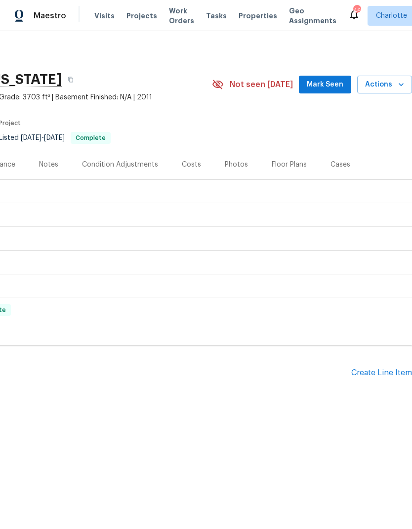
click at [386, 369] on div "Create Line Item" at bounding box center [382, 372] width 61 height 9
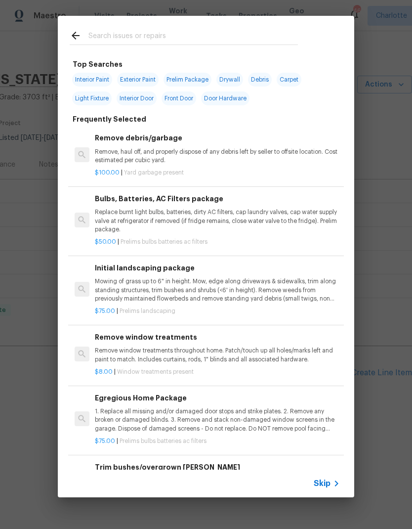
scroll to position [0, 146]
click at [221, 34] on input "text" at bounding box center [194, 37] width 210 height 15
type input "Cabinets"
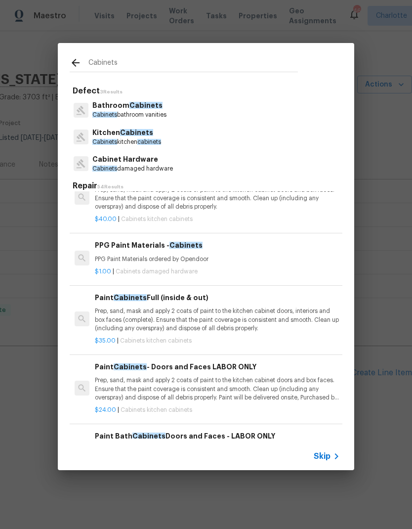
scroll to position [168, 0]
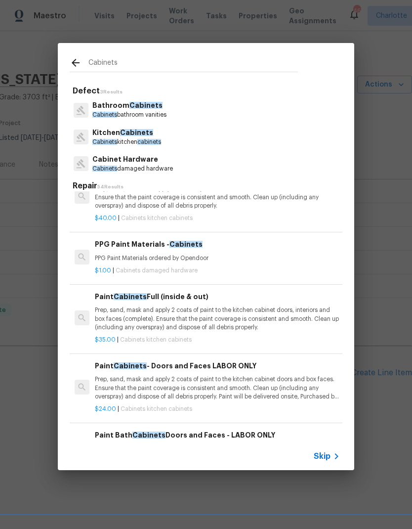
click at [286, 319] on p "Prep, sand, mask and apply 2 coats of paint to the kitchen cabinet doors, inter…" at bounding box center [217, 318] width 245 height 25
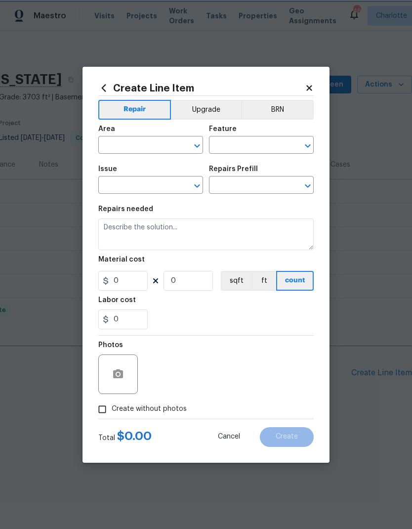
type input "Cabinets"
type input "Kitchen Cabinets"
type input "Paint Cabinets Full (inside & out) $35.00"
type textarea "Prep, sand, mask and apply 2 coats of paint to the kitchen cabinet doors, inter…"
type input "35"
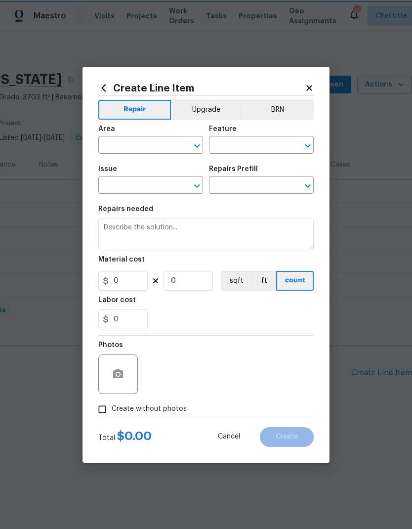
type input "1"
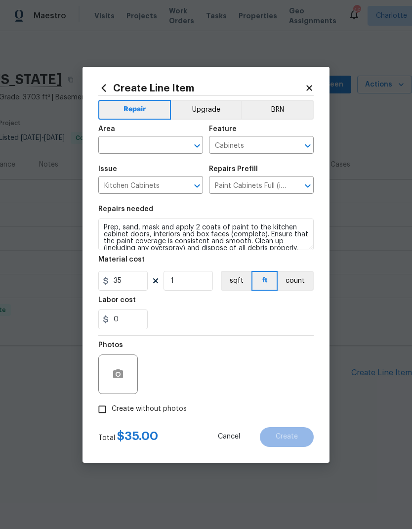
click at [139, 144] on input "text" at bounding box center [136, 145] width 77 height 15
click at [151, 170] on li "Kitchen" at bounding box center [150, 168] width 105 height 16
type input "Kitchen"
click at [217, 107] on button "Upgrade" at bounding box center [206, 110] width 71 height 20
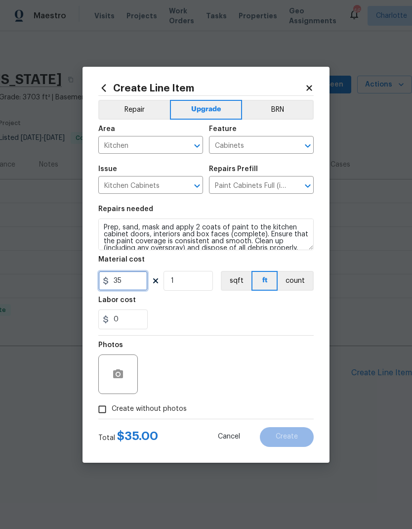
click at [133, 277] on input "35" at bounding box center [122, 281] width 49 height 20
click at [133, 280] on input "35" at bounding box center [122, 281] width 49 height 20
type input "1500"
click at [124, 378] on button "button" at bounding box center [118, 375] width 24 height 24
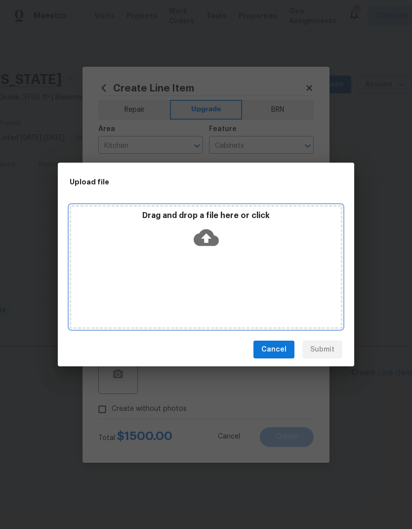
click at [205, 235] on icon at bounding box center [206, 237] width 25 height 25
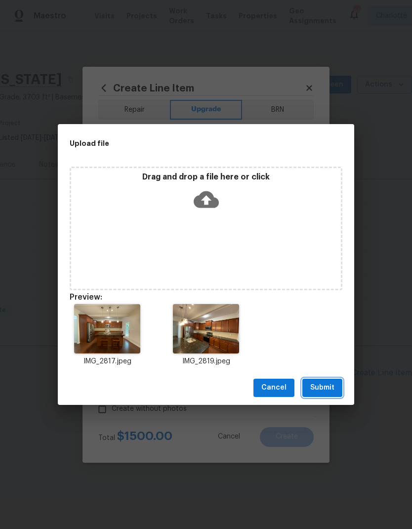
click at [326, 387] on span "Submit" at bounding box center [323, 388] width 24 height 12
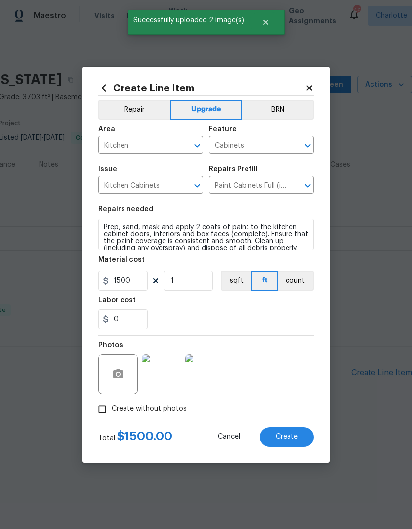
click at [299, 433] on button "Create" at bounding box center [287, 437] width 54 height 20
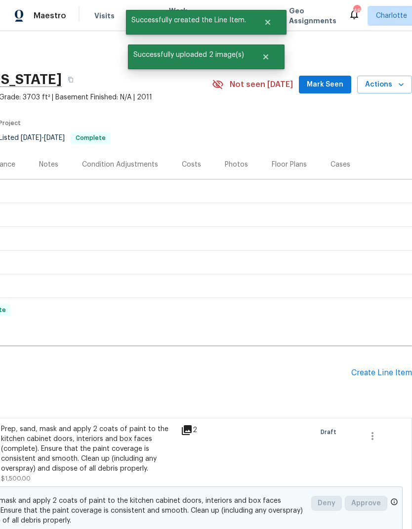
click at [386, 375] on div "Create Line Item" at bounding box center [382, 372] width 61 height 9
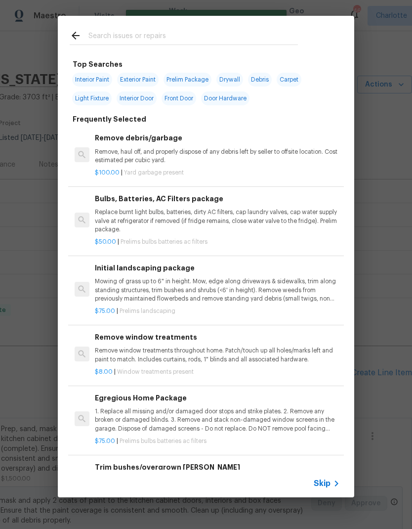
click at [211, 33] on input "text" at bounding box center [194, 37] width 210 height 15
type input "Cabinets"
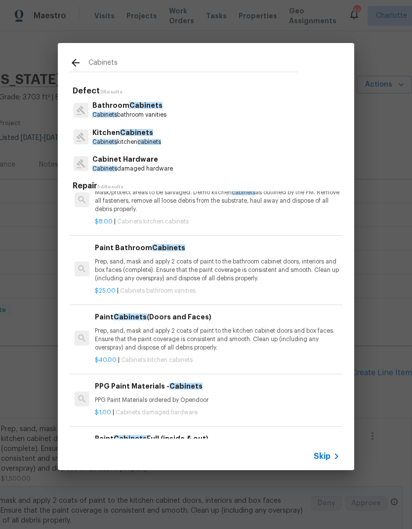
scroll to position [25, 0]
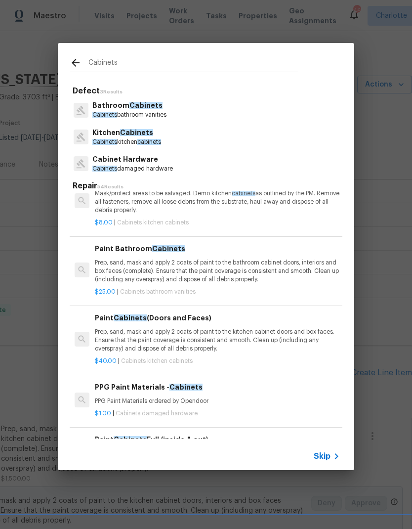
click at [236, 264] on p "Prep, sand, mask and apply 2 coats of paint to the bathroom cabinet doors, inte…" at bounding box center [217, 271] width 245 height 25
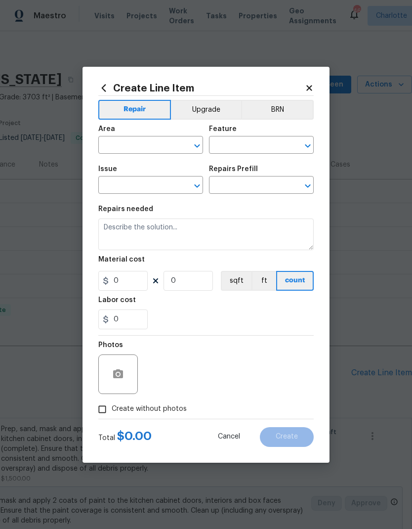
type input "Cabinets"
type input "Bathroom Cabinets"
type input "Paint Bathroom Cabinets $25.00"
type textarea "Prep, sand, mask and apply 2 coats of paint to the bathroom cabinet doors, inte…"
type input "25"
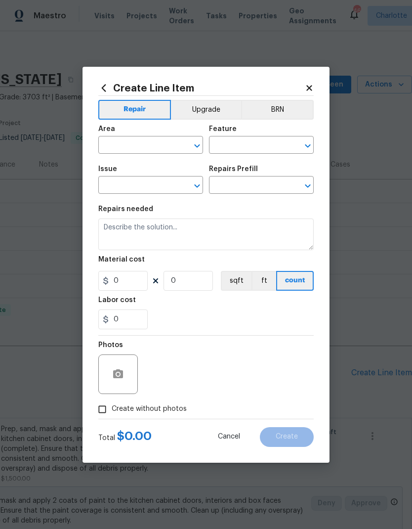
type input "1"
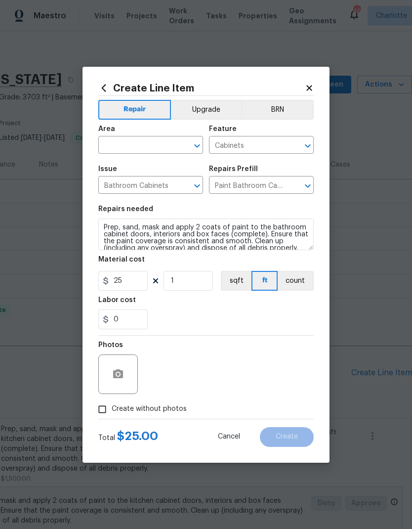
click at [155, 143] on input "text" at bounding box center [136, 145] width 77 height 15
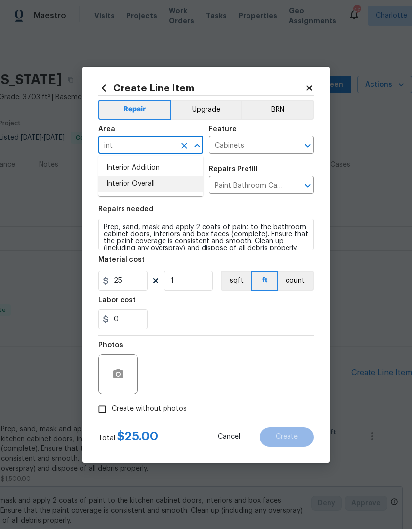
click at [167, 187] on li "Interior Overall" at bounding box center [150, 184] width 105 height 16
type input "Interior Overall"
click at [137, 276] on input "25" at bounding box center [122, 281] width 49 height 20
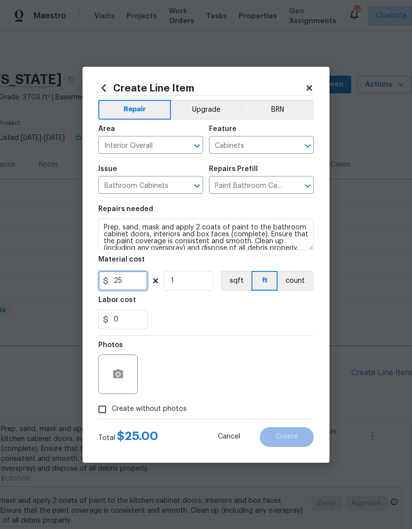
click at [129, 278] on input "25" at bounding box center [122, 281] width 49 height 20
type input "500"
click at [213, 100] on button "Upgrade" at bounding box center [206, 110] width 71 height 20
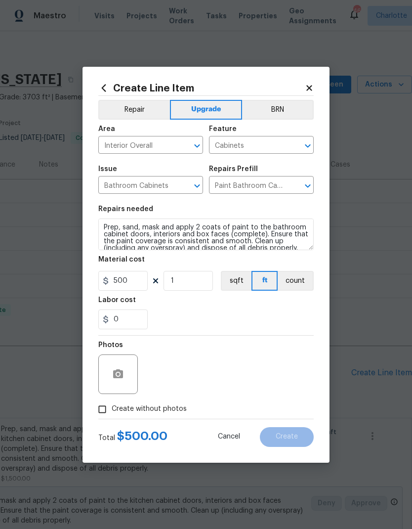
click at [126, 358] on div at bounding box center [118, 375] width 40 height 40
click at [124, 367] on button "button" at bounding box center [118, 375] width 24 height 24
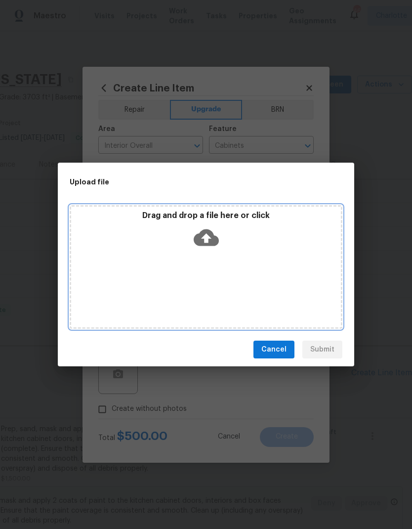
click at [209, 241] on icon at bounding box center [206, 237] width 25 height 17
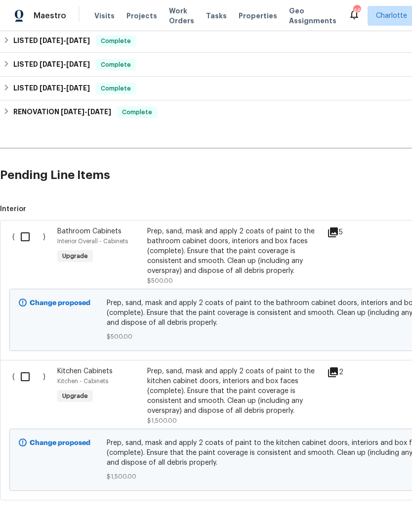
scroll to position [197, 0]
click at [30, 234] on input "checkbox" at bounding box center [29, 237] width 28 height 21
checkbox input "true"
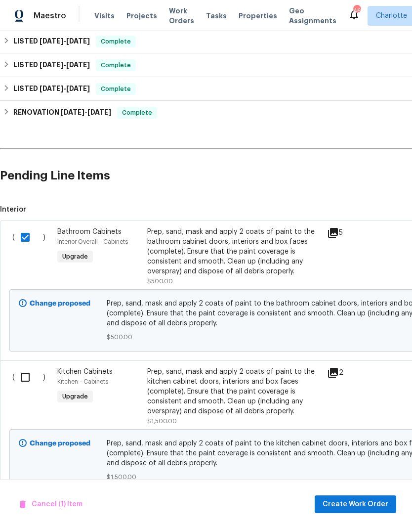
click at [27, 379] on input "checkbox" at bounding box center [29, 377] width 28 height 21
checkbox input "true"
click at [360, 499] on span "Create Work Order" at bounding box center [356, 505] width 66 height 12
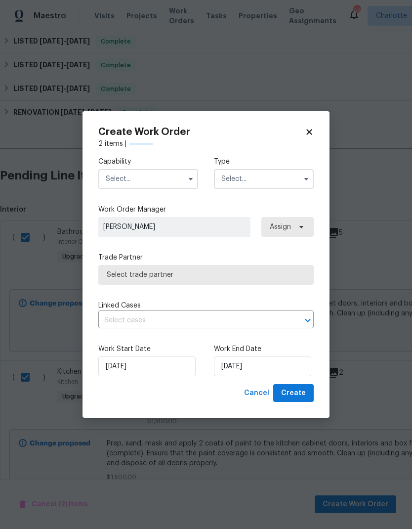
checkbox input "false"
click at [164, 180] on input "text" at bounding box center [148, 179] width 100 height 20
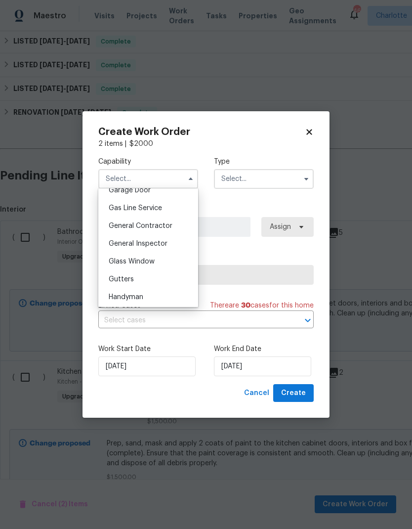
scroll to position [457, 0]
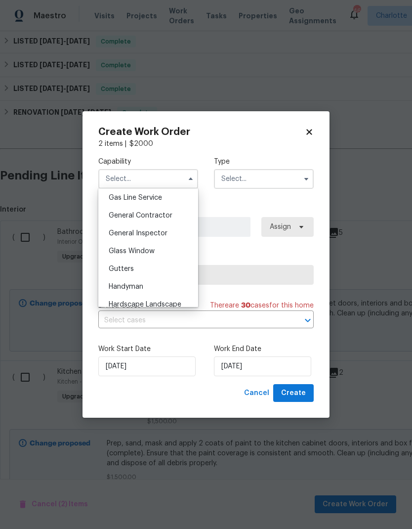
click at [192, 216] on div "General Contractor" at bounding box center [148, 216] width 95 height 18
type input "General Contractor"
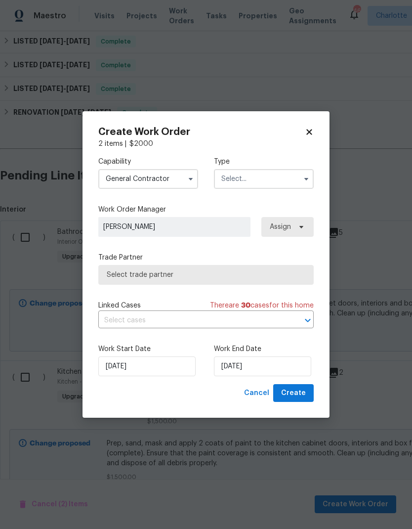
click at [290, 182] on input "text" at bounding box center [264, 179] width 100 height 20
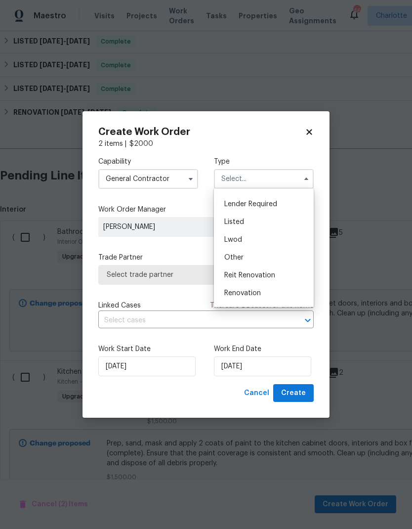
scroll to position [69, 0]
click at [286, 221] on div "Listed" at bounding box center [264, 220] width 95 height 18
type input "Listed"
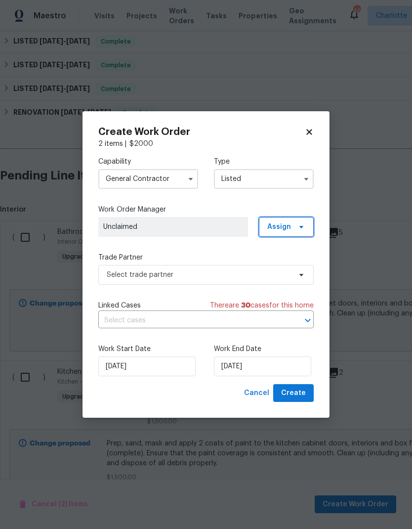
click at [306, 226] on span "Assign" at bounding box center [286, 227] width 55 height 20
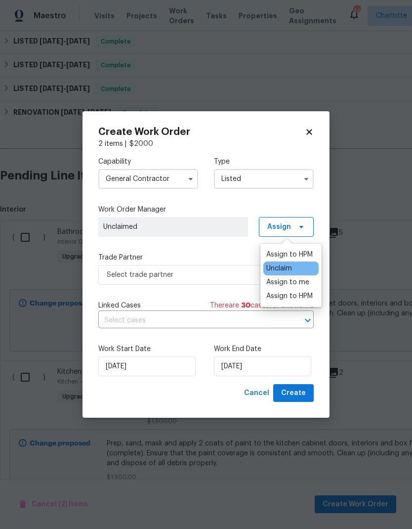
click at [302, 286] on div "Assign to me" at bounding box center [288, 282] width 43 height 10
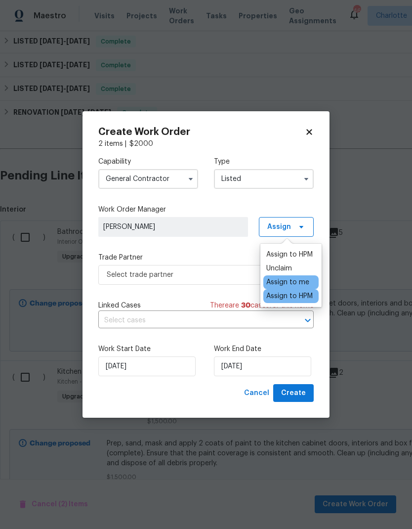
click at [212, 247] on div "Capability General [DEMOGRAPHIC_DATA] Type Listed Work Order Manager [PERSON_NA…" at bounding box center [206, 266] width 216 height 235
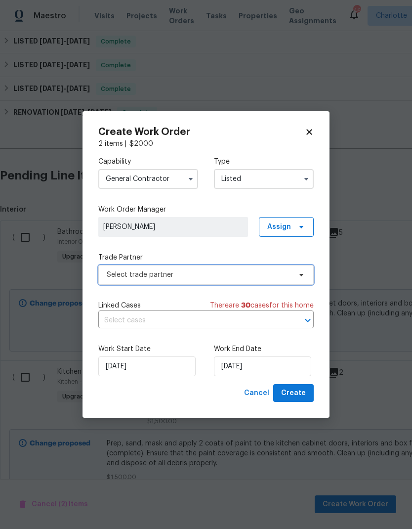
click at [232, 274] on span "Select trade partner" at bounding box center [199, 275] width 184 height 10
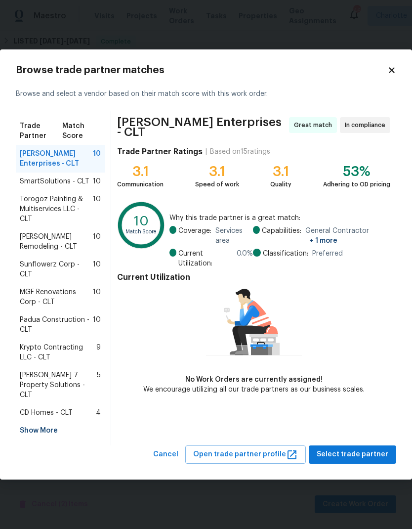
click at [390, 73] on icon at bounding box center [391, 70] width 5 height 5
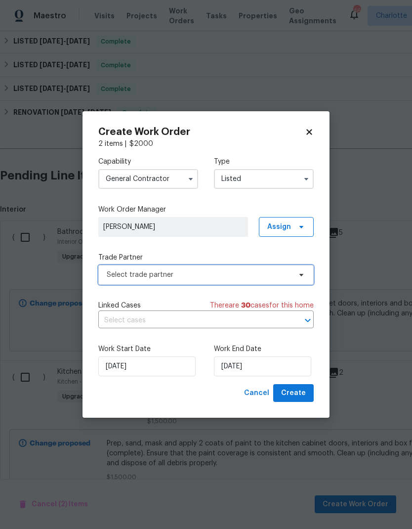
click at [289, 274] on span "Select trade partner" at bounding box center [199, 275] width 184 height 10
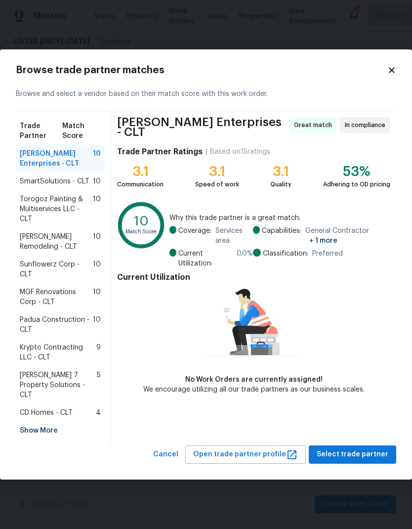
click at [391, 94] on div "Browse and select a vendor based on their match score with this work order." at bounding box center [206, 94] width 381 height 34
click at [389, 75] on icon at bounding box center [392, 70] width 9 height 9
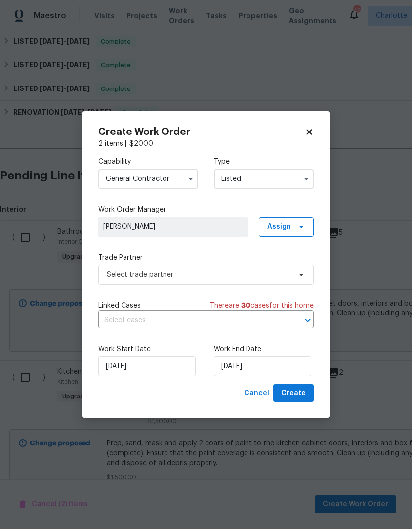
click at [195, 180] on button "button" at bounding box center [191, 179] width 12 height 12
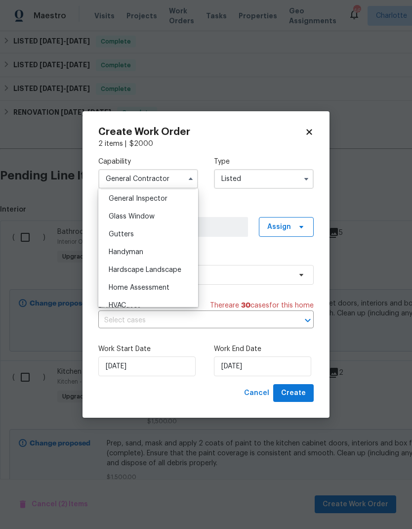
scroll to position [515, 0]
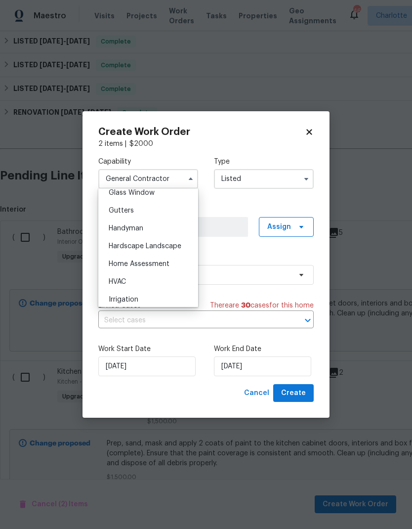
click at [145, 232] on div "Handyman" at bounding box center [148, 229] width 95 height 18
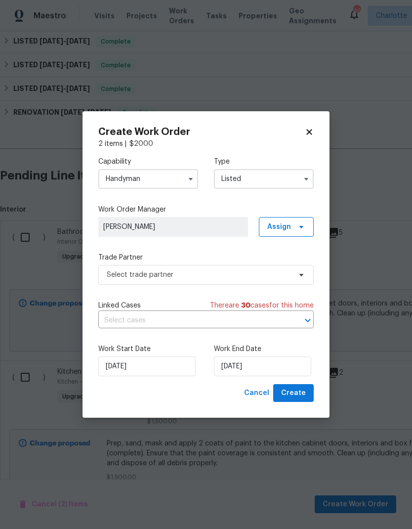
click at [227, 249] on div "Capability Handyman Type Listed Work Order Manager [PERSON_NAME] Assign Trade P…" at bounding box center [206, 266] width 216 height 235
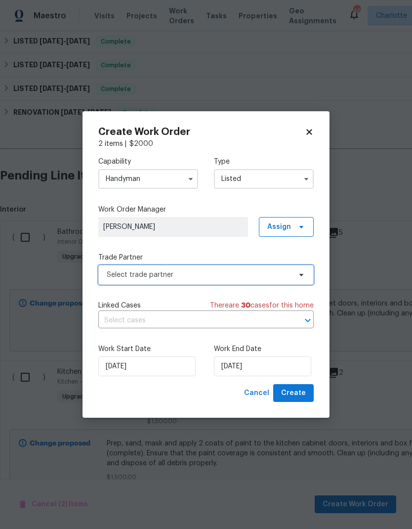
click at [265, 273] on span "Select trade partner" at bounding box center [199, 275] width 184 height 10
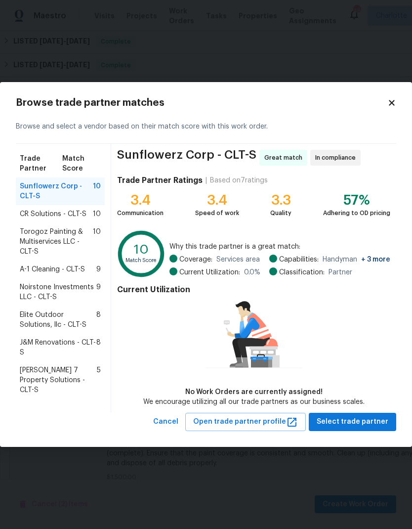
click at [393, 106] on icon at bounding box center [392, 102] width 9 height 9
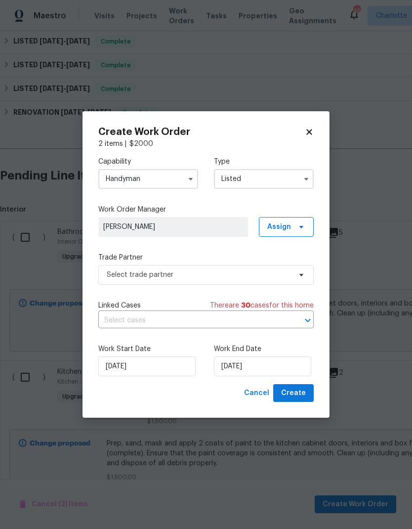
click at [180, 183] on input "Handyman" at bounding box center [148, 179] width 100 height 20
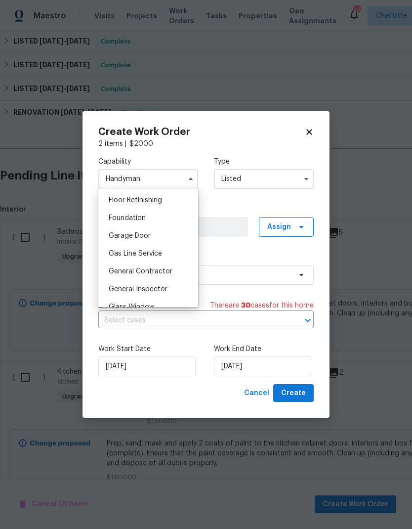
scroll to position [410, 0]
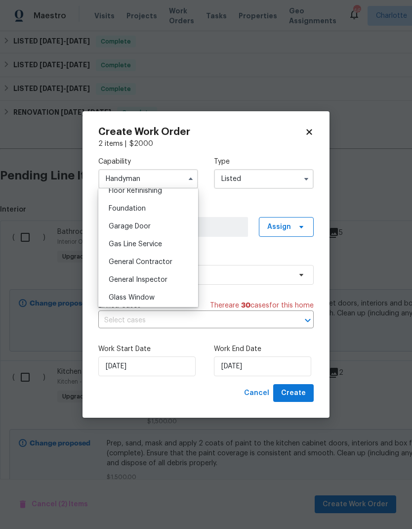
click at [172, 268] on div "General Contractor" at bounding box center [148, 262] width 95 height 18
type input "General Contractor"
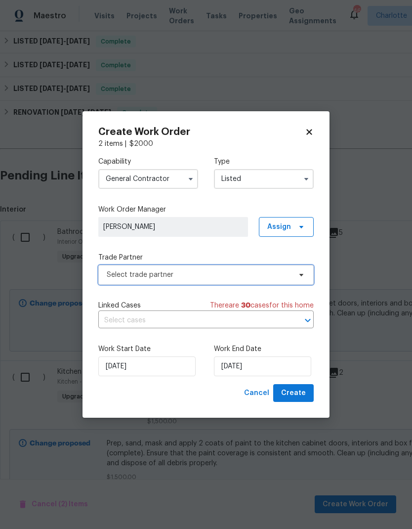
click at [294, 277] on span "Select trade partner" at bounding box center [206, 275] width 216 height 20
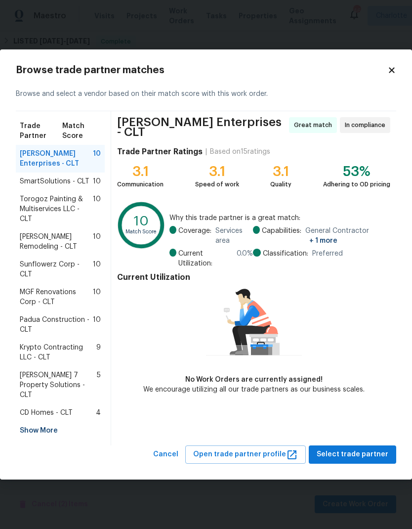
click at [33, 277] on div "Sunflowerz Corp - CLT 10" at bounding box center [60, 270] width 89 height 28
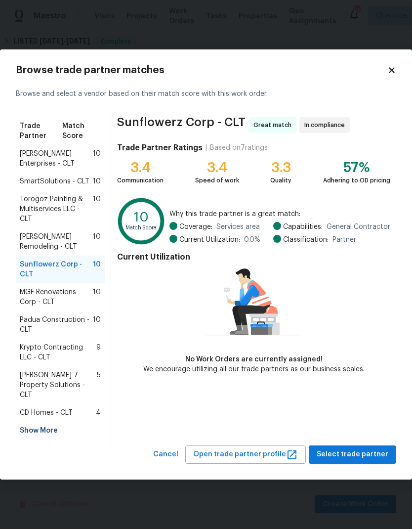
click at [33, 252] on span "[PERSON_NAME] Remodeling - CLT" at bounding box center [56, 242] width 73 height 20
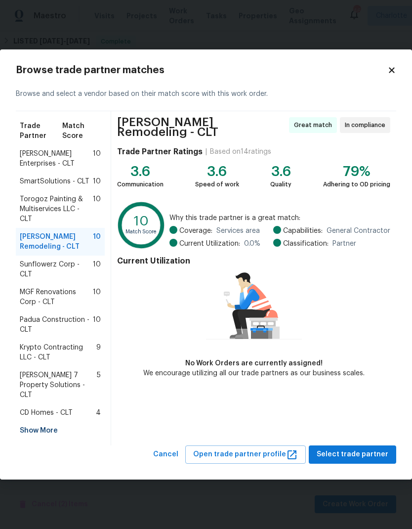
click at [29, 162] on span "[PERSON_NAME] Enterprises - CLT" at bounding box center [56, 159] width 73 height 20
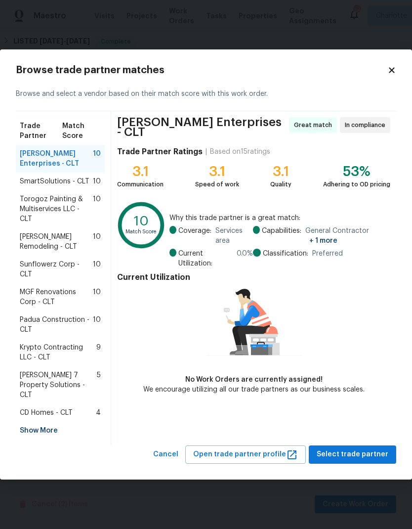
click at [30, 269] on span "Sunflowerz Corp - CLT" at bounding box center [56, 270] width 73 height 20
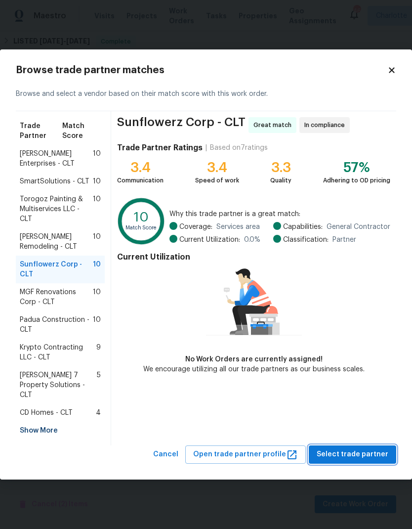
click at [370, 449] on span "Select trade partner" at bounding box center [353, 455] width 72 height 12
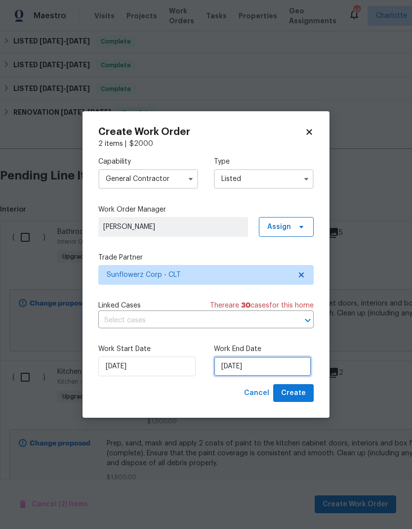
click at [260, 362] on input "[DATE]" at bounding box center [262, 367] width 97 height 20
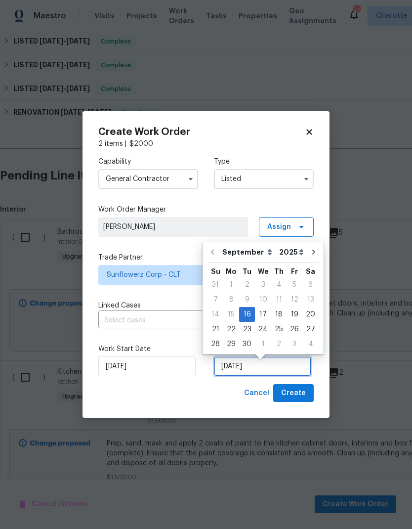
scroll to position [4, 0]
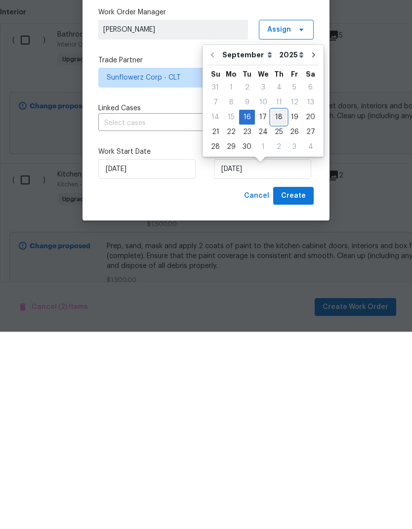
click at [278, 308] on div "18" at bounding box center [279, 315] width 15 height 14
type input "[DATE]"
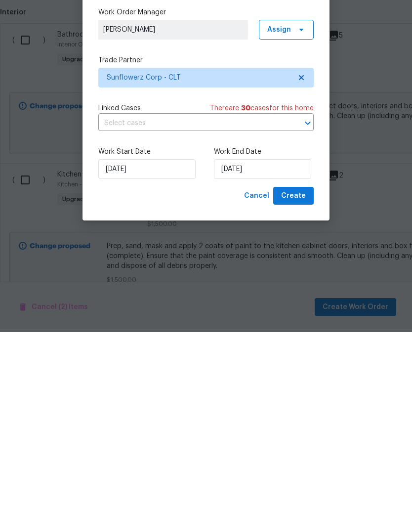
scroll to position [40, 0]
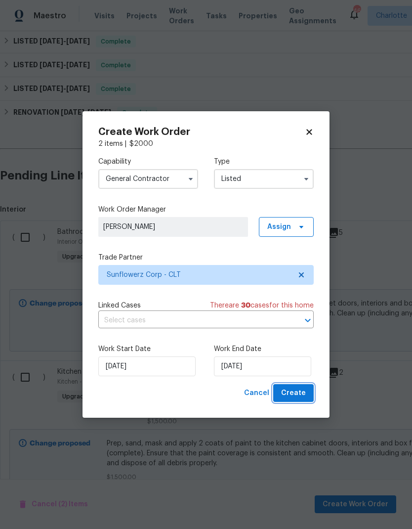
click at [303, 397] on span "Create" at bounding box center [293, 393] width 25 height 12
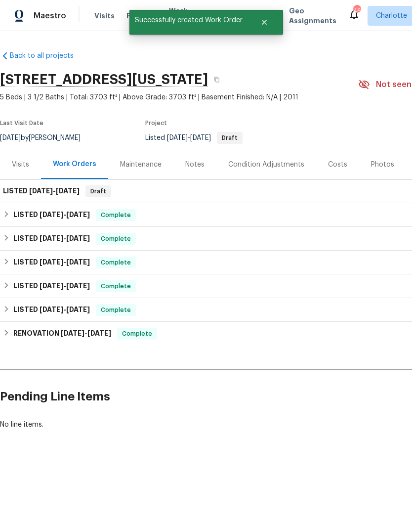
scroll to position [0, 0]
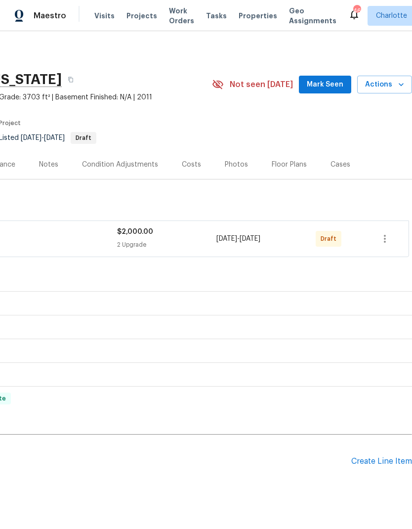
scroll to position [0, 146]
click at [393, 238] on button "button" at bounding box center [385, 239] width 24 height 24
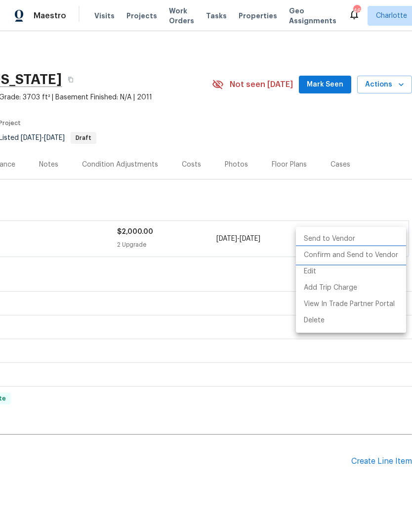
click at [373, 262] on li "Confirm and Send to Vendor" at bounding box center [351, 255] width 110 height 16
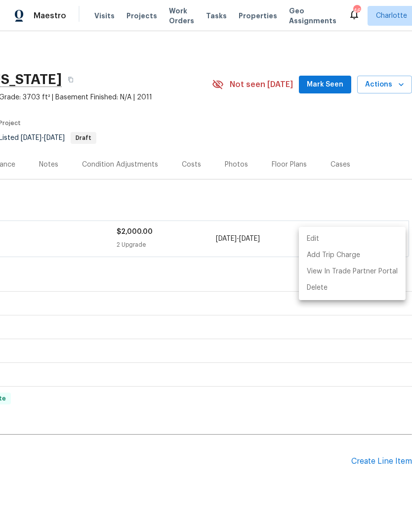
click at [307, 476] on div at bounding box center [206, 264] width 412 height 529
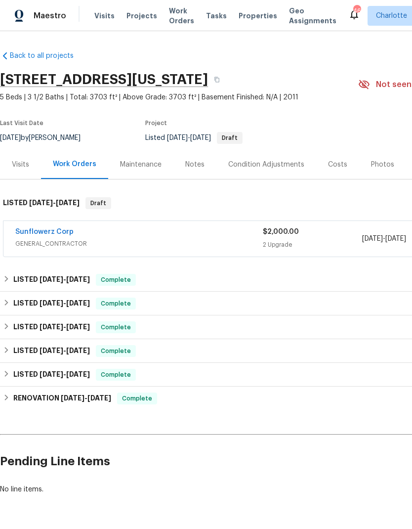
scroll to position [0, 0]
click at [39, 233] on link "Sunflowerz Corp" at bounding box center [44, 231] width 58 height 7
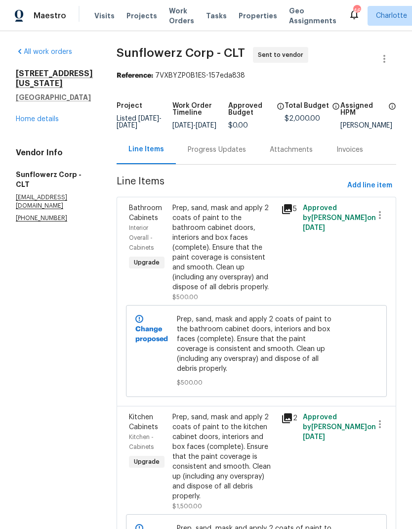
click at [231, 155] on div "Progress Updates" at bounding box center [217, 150] width 58 height 10
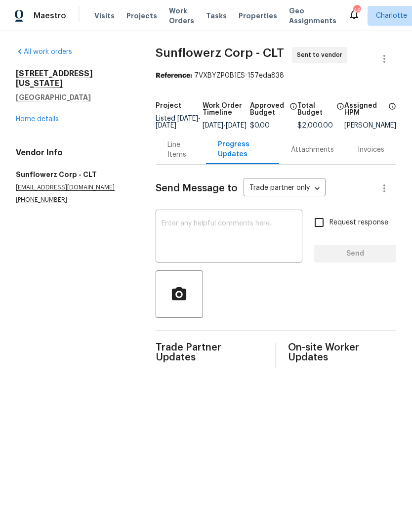
click at [247, 243] on textarea at bounding box center [229, 237] width 135 height 35
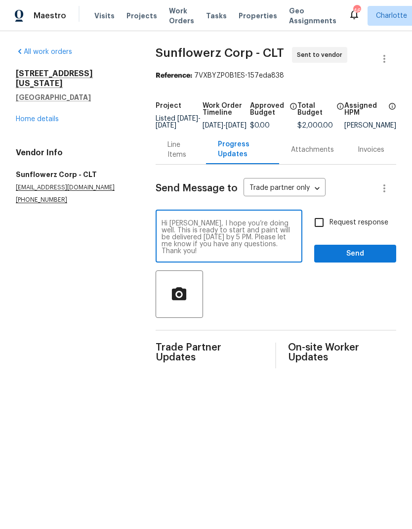
click at [164, 229] on textarea "Hi Saul, I hope you’re doing well. This is ready to start and paint will be del…" at bounding box center [229, 237] width 135 height 35
click at [173, 232] on textarea "Hi Saul, I hope you’re doing well. This is ready to start and paint will be del…" at bounding box center [229, 237] width 135 height 35
type textarea "Hi Sol, I hope you’re doing well. This is ready to start and paint will be deli…"
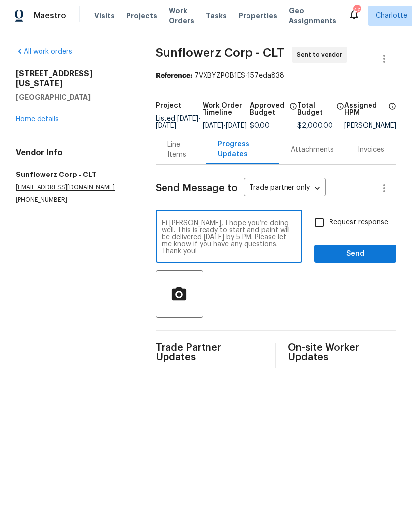
click at [322, 231] on input "Request response" at bounding box center [319, 222] width 21 height 21
checkbox input "true"
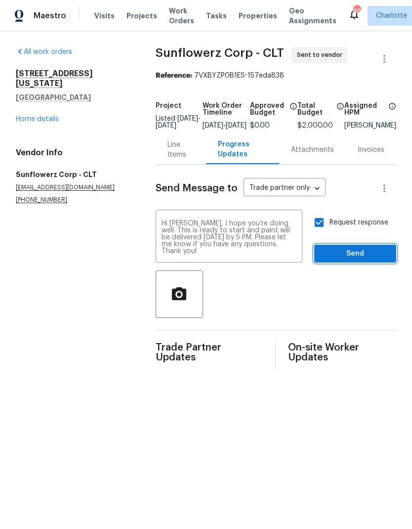
click at [357, 260] on span "Send" at bounding box center [355, 254] width 66 height 12
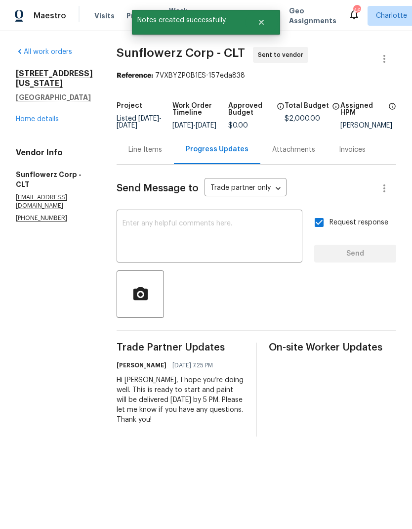
click at [35, 16] on span "Maestro" at bounding box center [50, 16] width 33 height 10
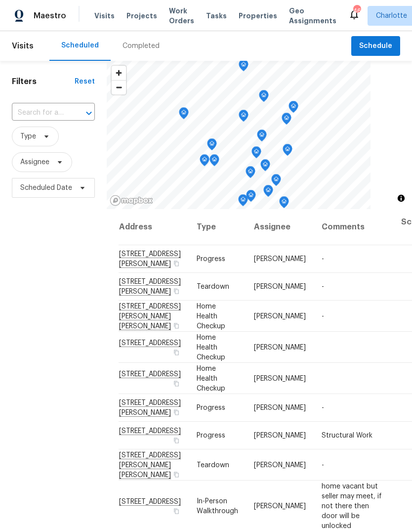
click at [142, 13] on span "Projects" at bounding box center [142, 16] width 31 height 10
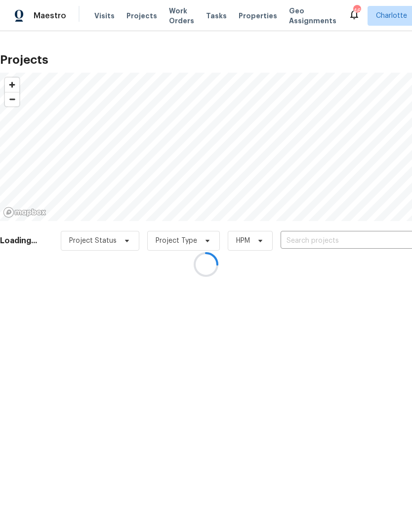
click at [328, 241] on div at bounding box center [206, 264] width 412 height 529
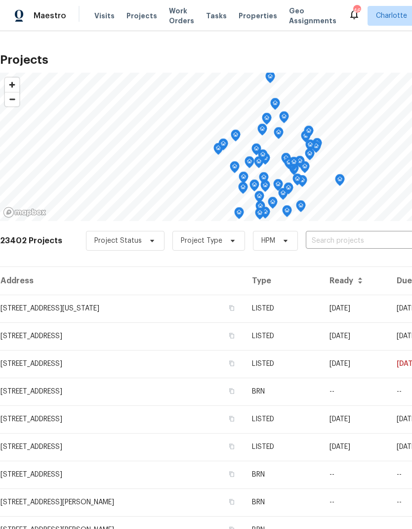
click at [333, 239] on input "text" at bounding box center [362, 240] width 113 height 15
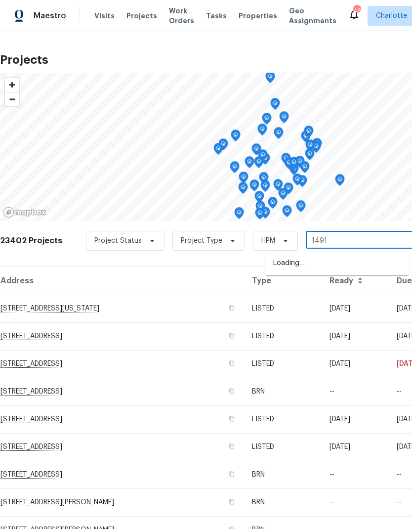
type input "14916"
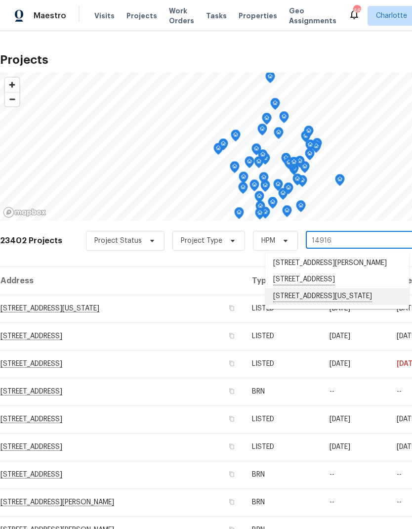
click at [324, 305] on li "[STREET_ADDRESS][US_STATE]" at bounding box center [338, 296] width 144 height 17
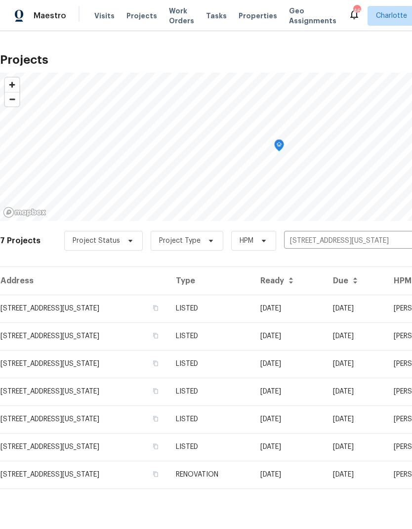
click at [42, 319] on td "[STREET_ADDRESS][US_STATE]" at bounding box center [84, 309] width 168 height 28
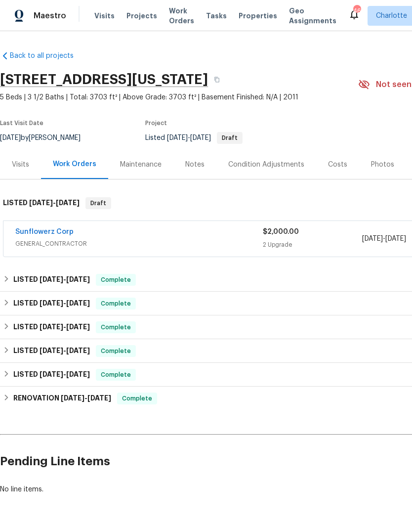
click at [31, 233] on link "Sunflowerz Corp" at bounding box center [44, 231] width 58 height 7
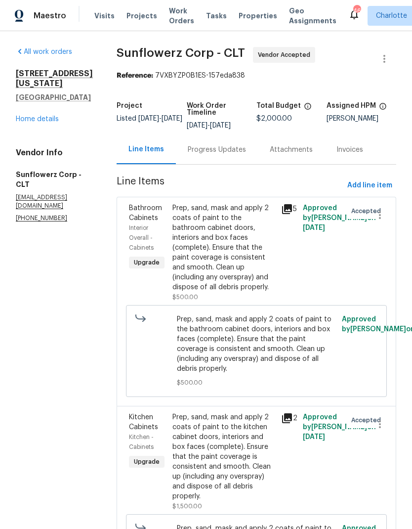
click at [260, 219] on div "Prep, sand, mask and apply 2 coats of paint to the bathroom cabinet doors, inte…" at bounding box center [224, 247] width 103 height 89
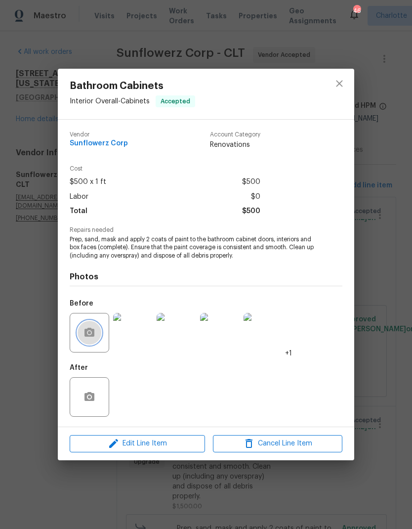
click at [93, 336] on icon "button" at bounding box center [90, 332] width 10 height 9
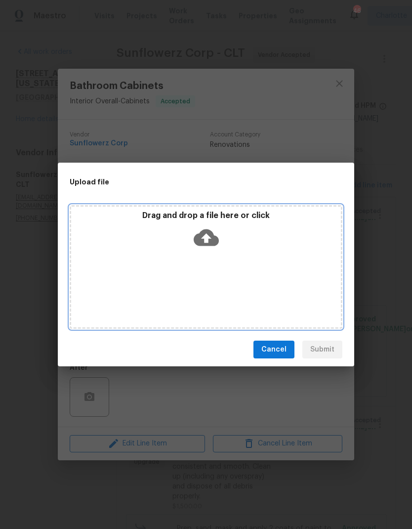
click at [207, 238] on icon at bounding box center [206, 237] width 25 height 25
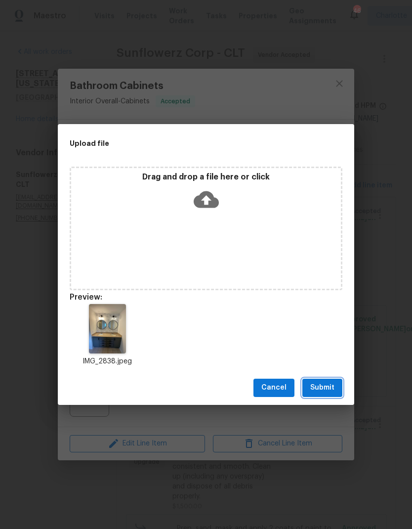
click at [331, 383] on span "Submit" at bounding box center [323, 388] width 24 height 12
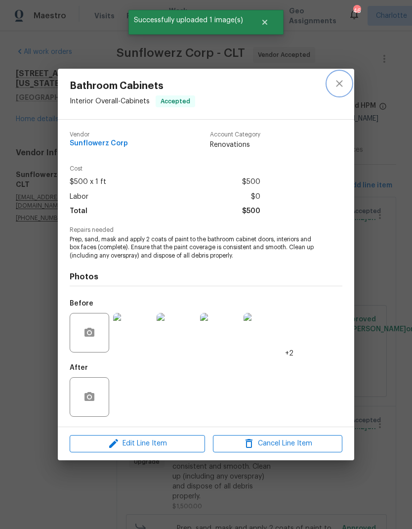
click at [340, 86] on icon "close" at bounding box center [340, 84] width 12 height 12
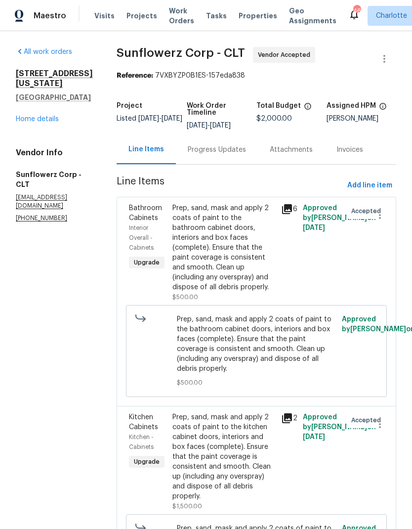
click at [59, 18] on span "Maestro" at bounding box center [50, 16] width 33 height 10
